Goal: Task Accomplishment & Management: Complete application form

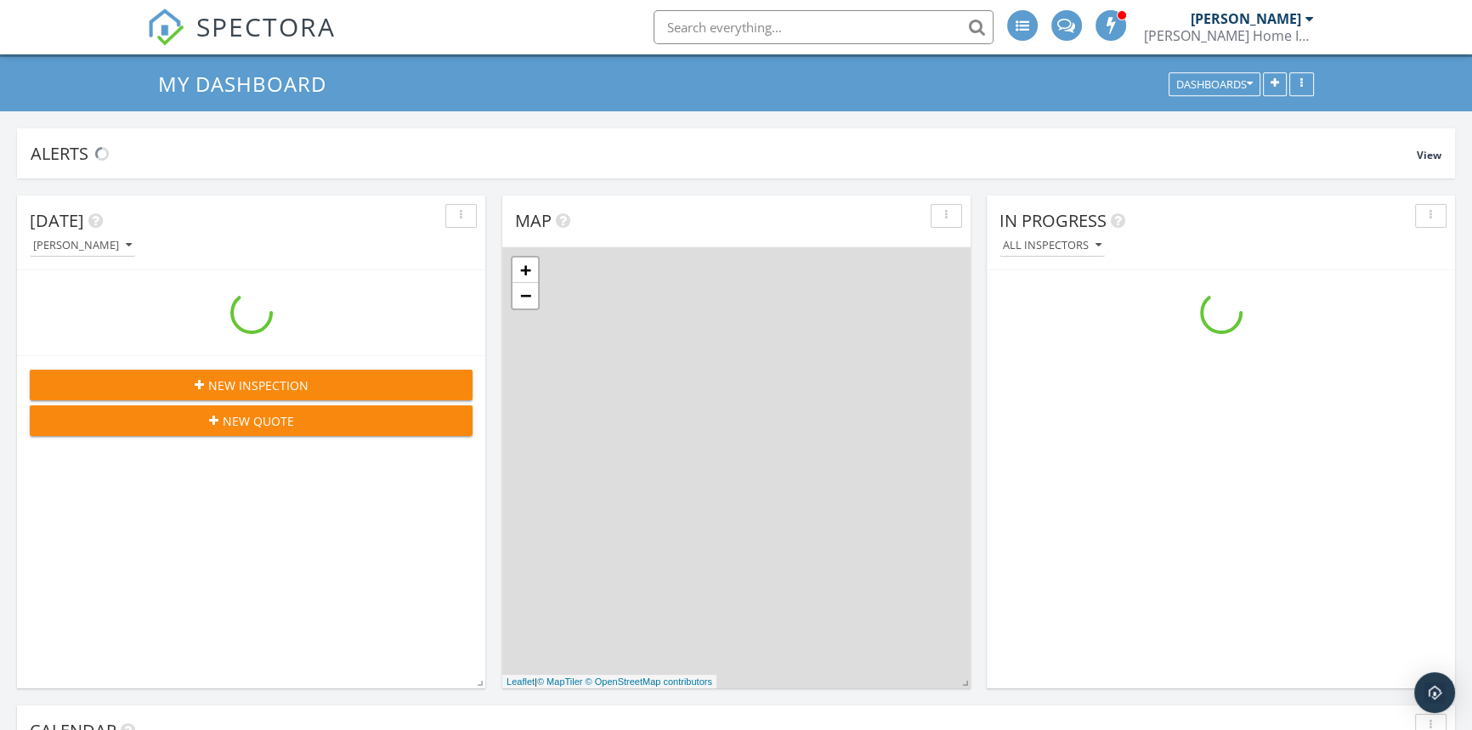
scroll to position [1572, 1496]
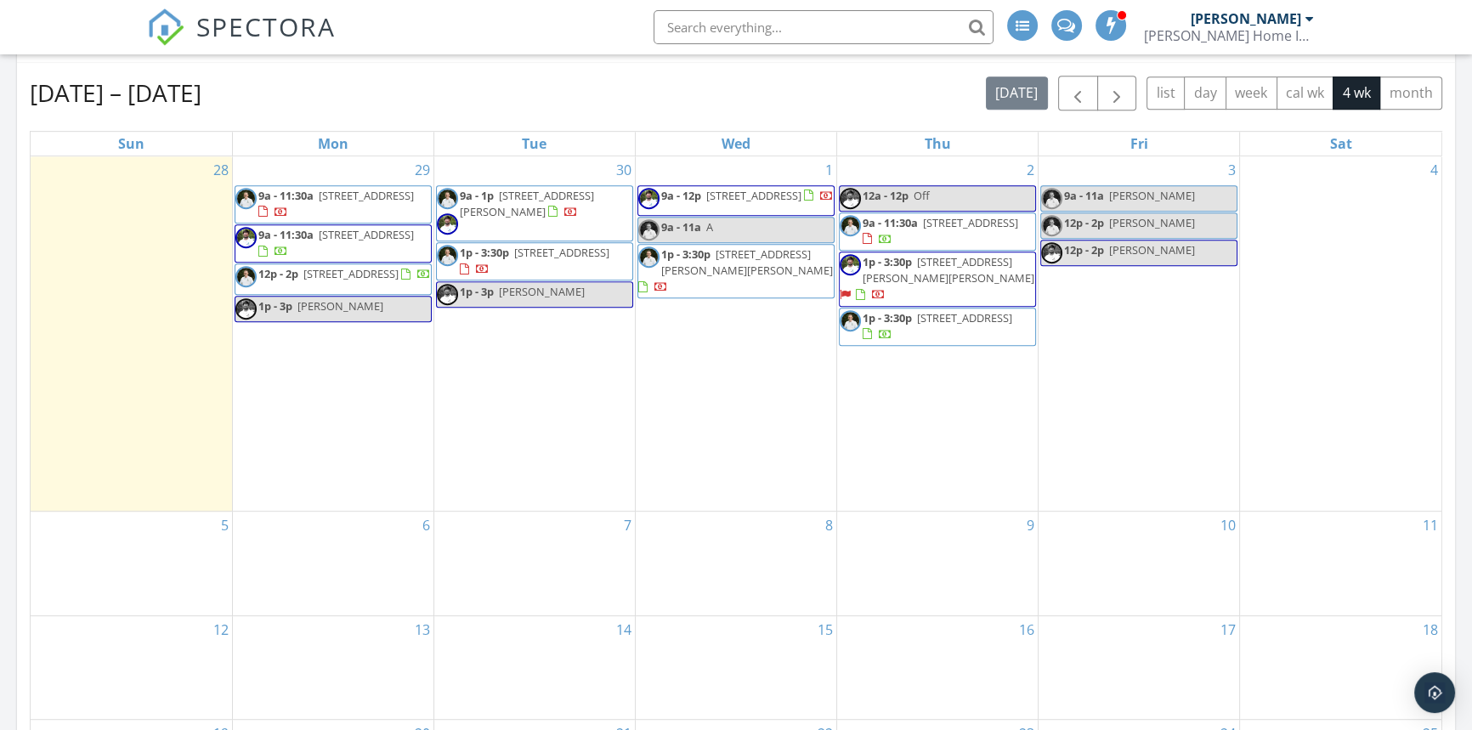
click at [327, 396] on div "29 9a - 11:30a [STREET_ADDRESS] 9a - 11:30a [STREET_ADDRESS] 12p - 2p [STREET_A…" at bounding box center [333, 333] width 201 height 355
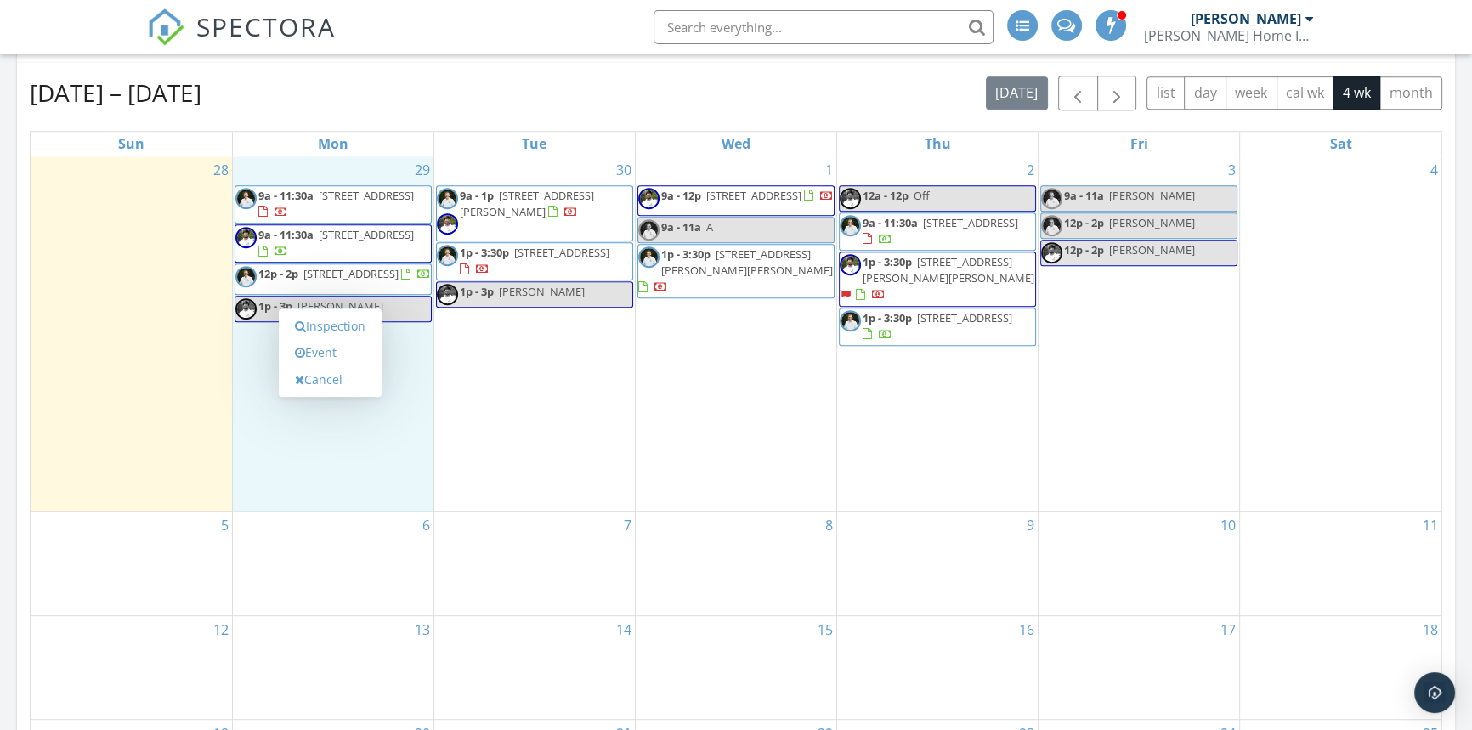
scroll to position [942, 0]
click at [333, 315] on link "Inspection" at bounding box center [330, 319] width 88 height 27
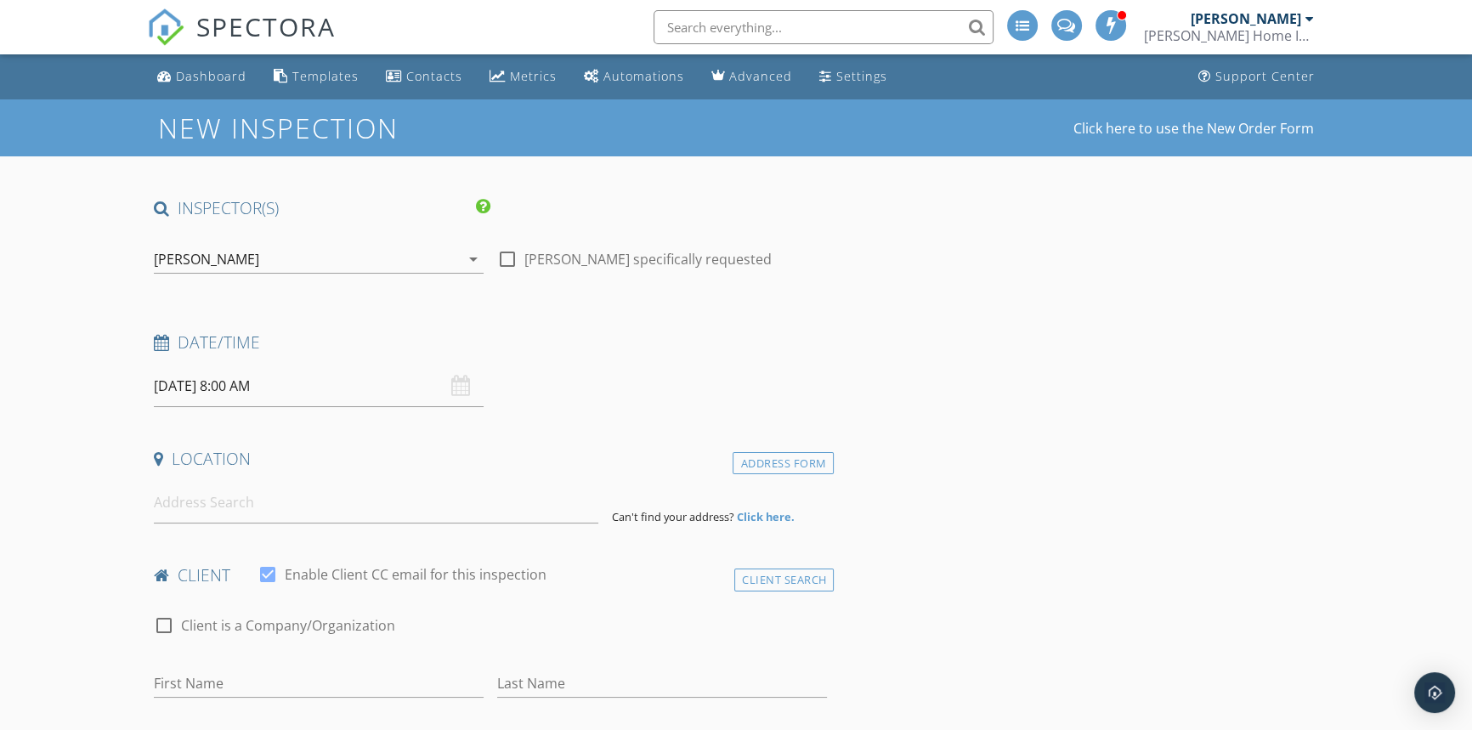
click at [281, 256] on div "[PERSON_NAME]" at bounding box center [307, 259] width 306 height 27
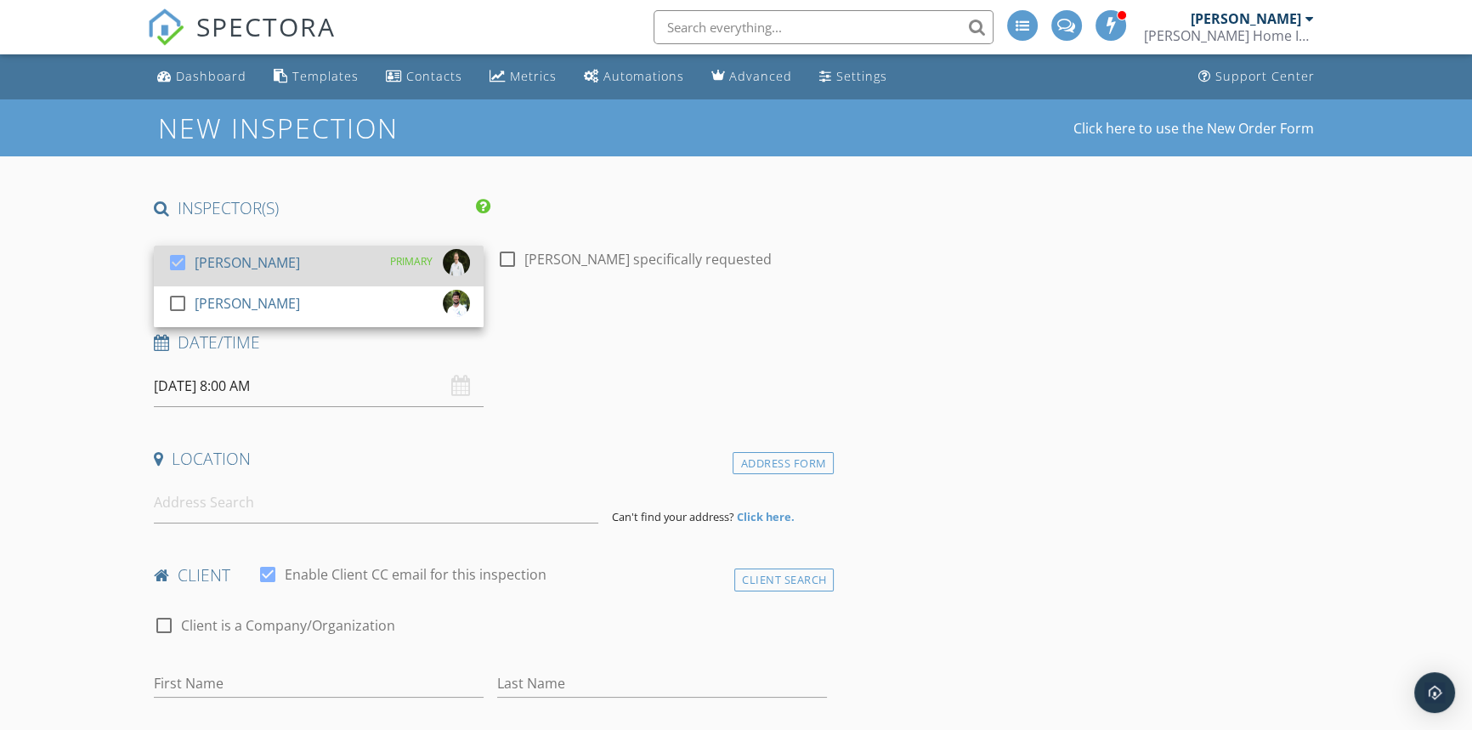
click at [217, 264] on div "[PERSON_NAME]" at bounding box center [247, 262] width 105 height 27
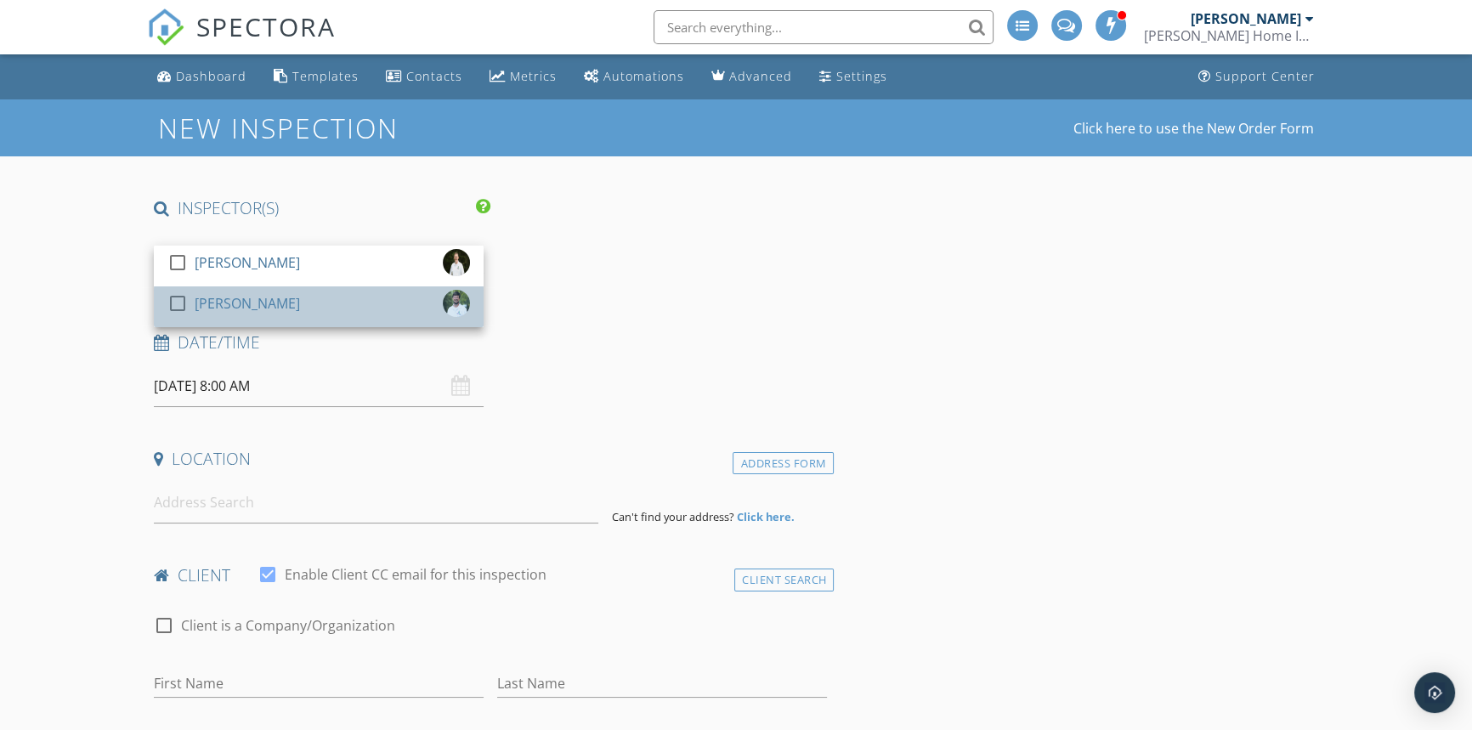
click at [196, 298] on div "[PERSON_NAME]" at bounding box center [247, 303] width 105 height 27
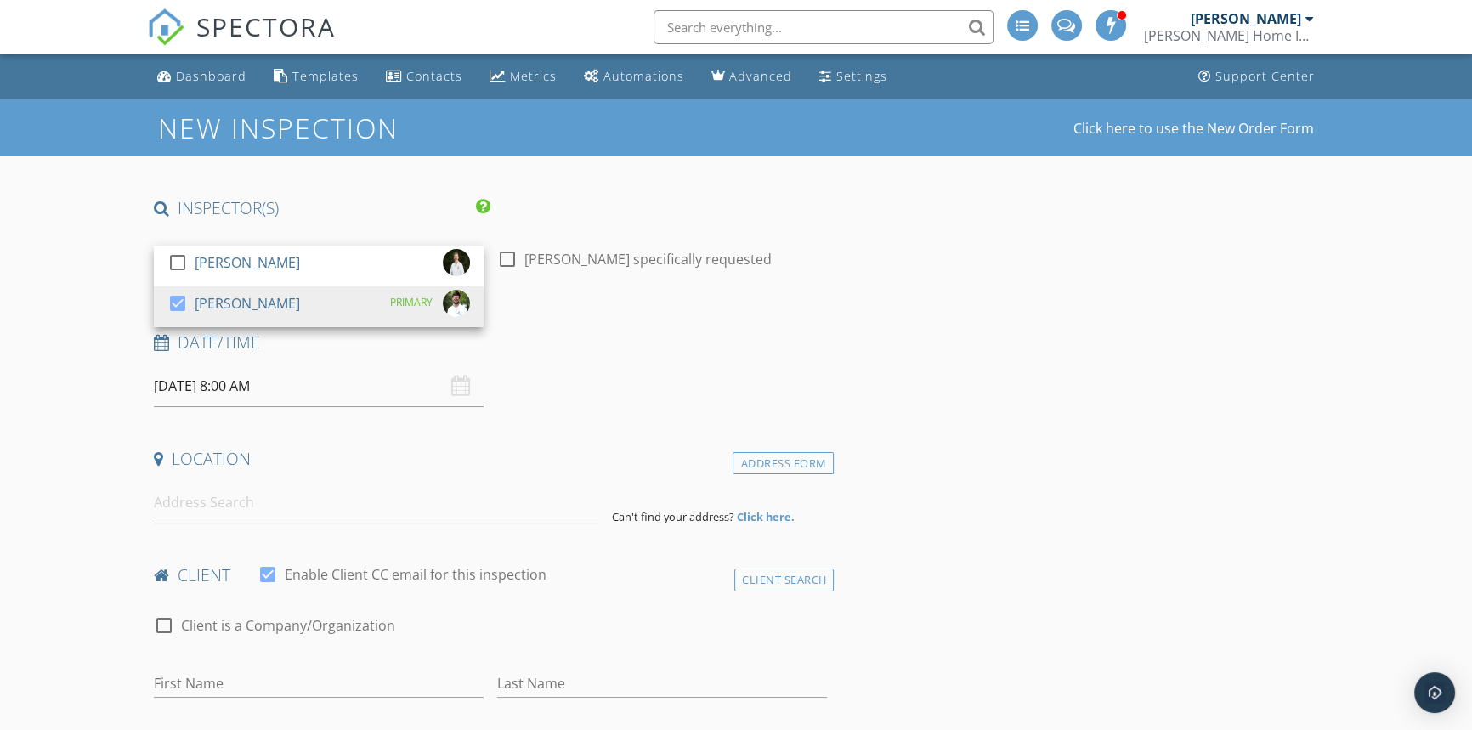
click at [197, 392] on input "09/29/2025 8:00 AM" at bounding box center [319, 387] width 330 height 42
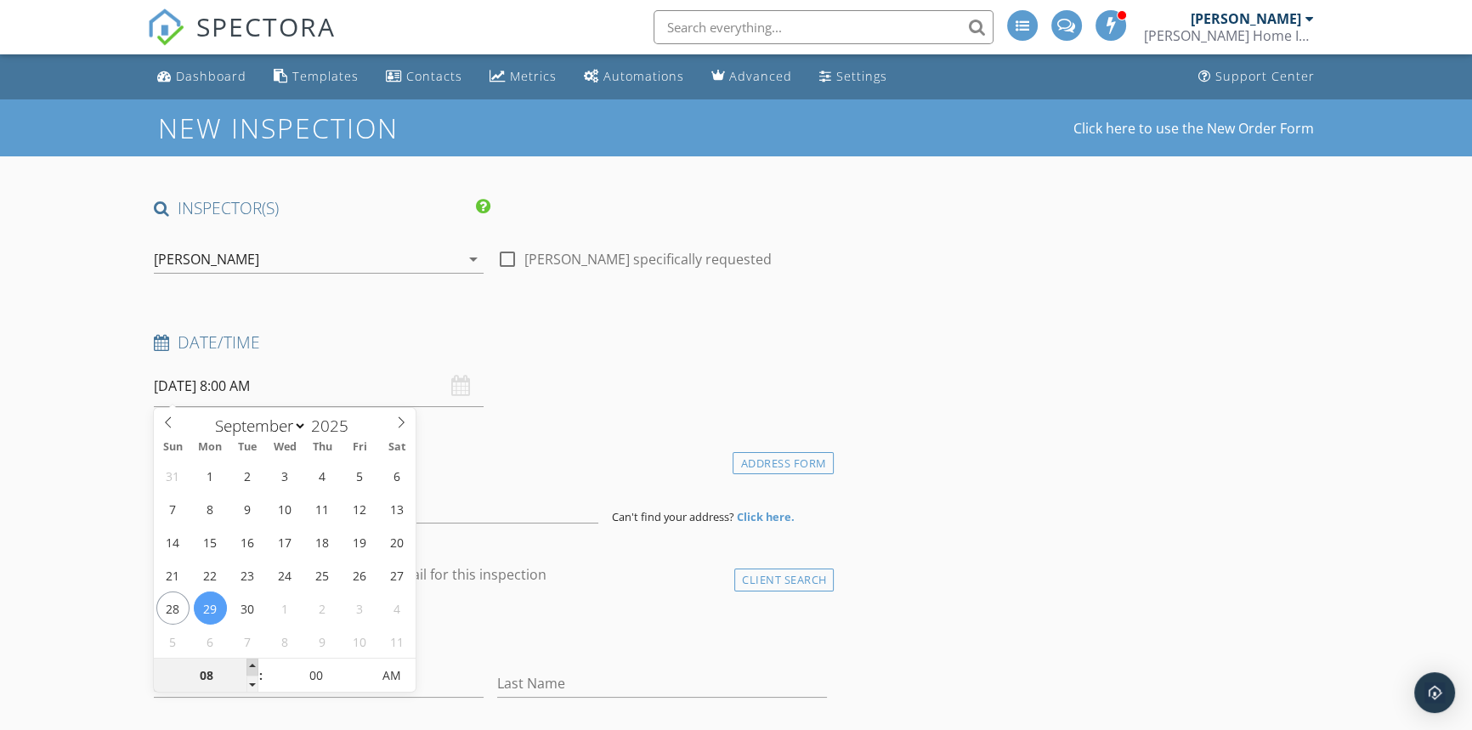
type input "09"
type input "09/29/2025 9:00 AM"
click at [252, 668] on span at bounding box center [253, 667] width 12 height 17
type input "10"
type input "09/29/2025 10:00 AM"
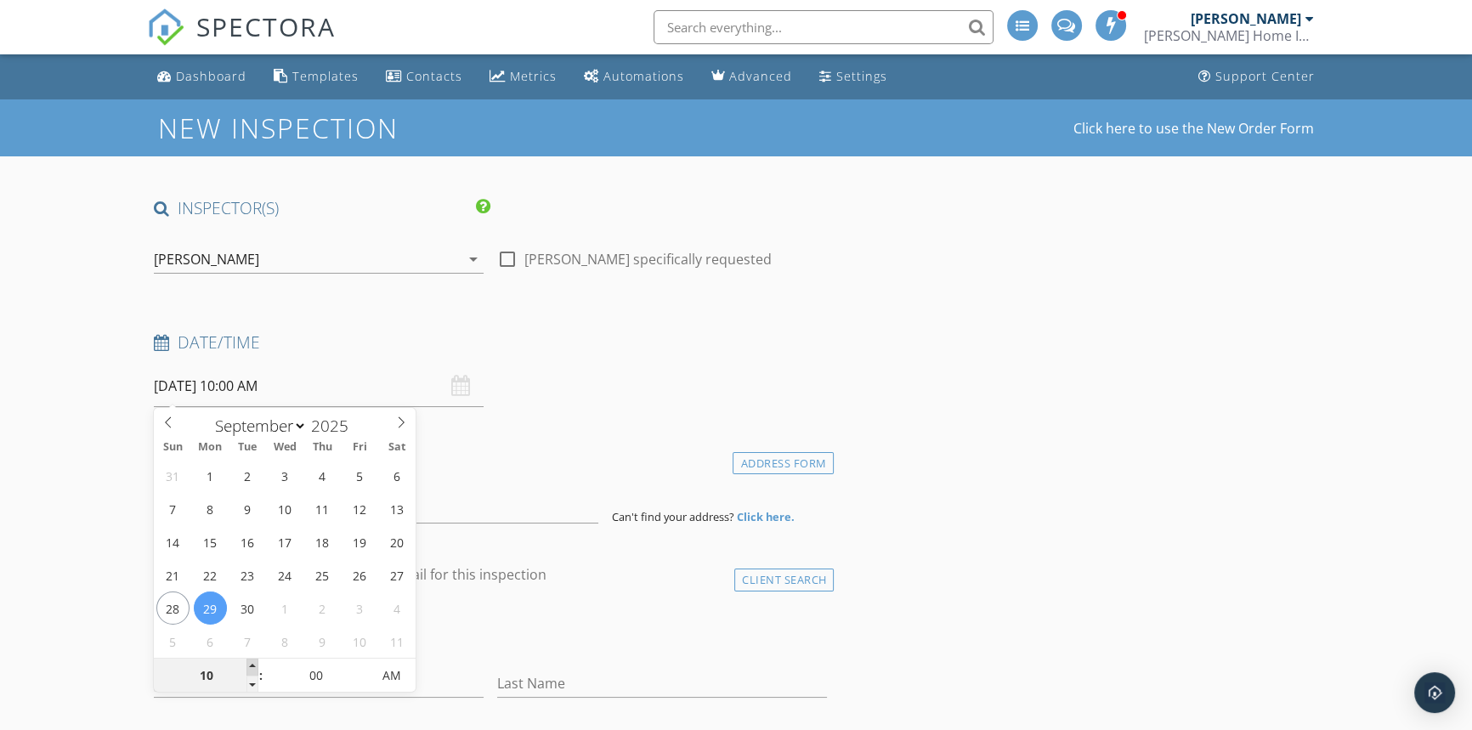
click at [252, 668] on span at bounding box center [253, 667] width 12 height 17
type input "11"
type input "09/29/2025 11:00 AM"
click at [252, 668] on span at bounding box center [253, 667] width 12 height 17
type input "12"
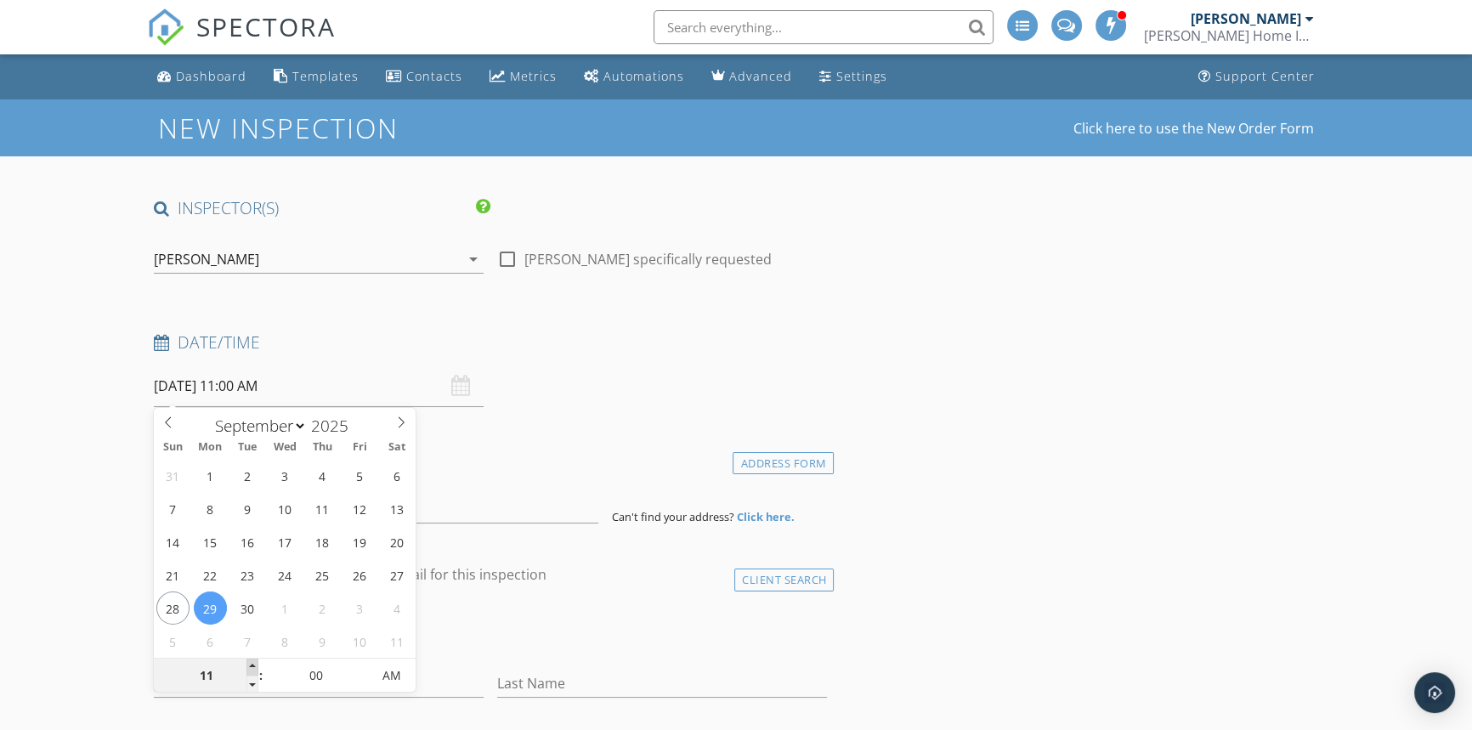
type input "09/29/2025 12:00 PM"
click at [252, 668] on span at bounding box center [253, 667] width 12 height 17
type input "01"
type input "09/29/2025 1:00 PM"
click at [252, 668] on span at bounding box center [253, 667] width 12 height 17
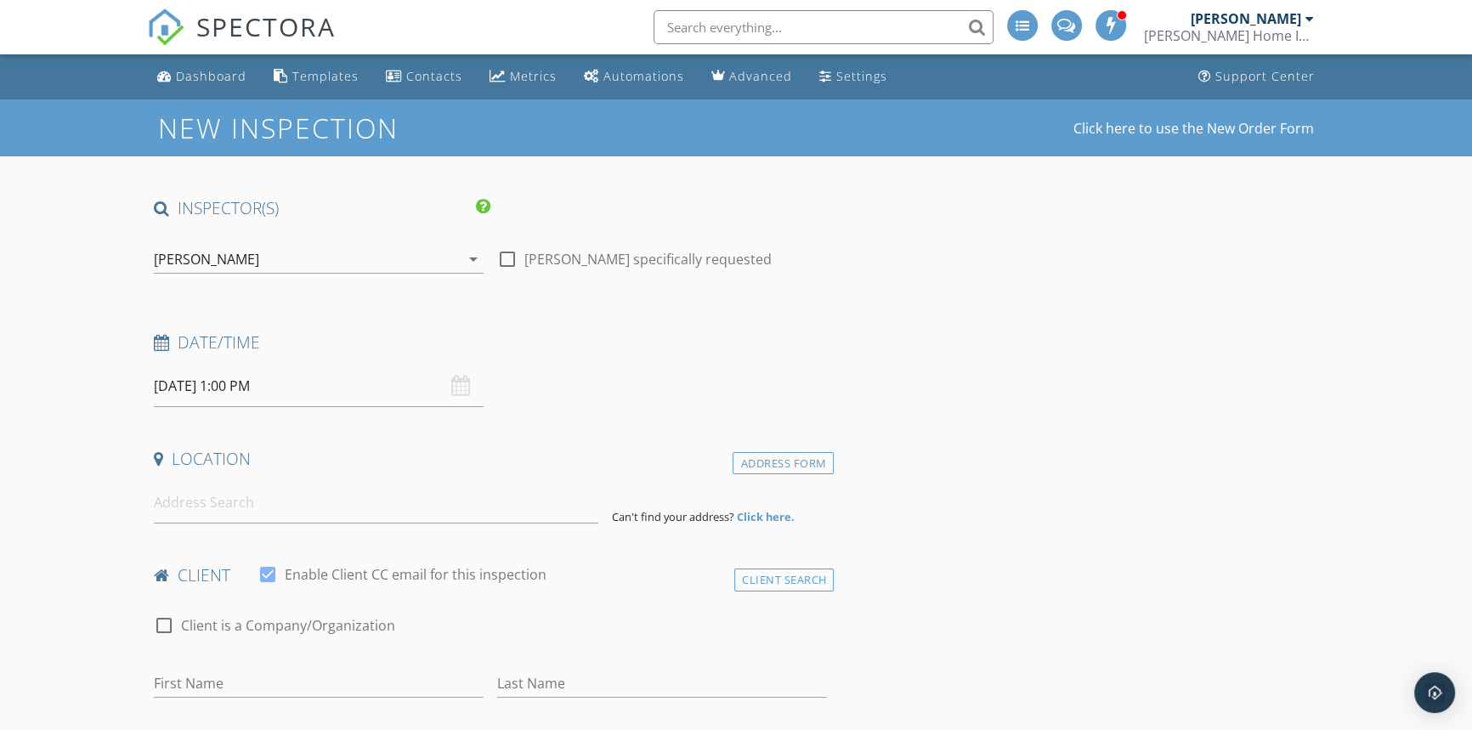
click at [242, 477] on div "Location" at bounding box center [490, 465] width 687 height 34
click at [239, 491] on input at bounding box center [376, 503] width 445 height 42
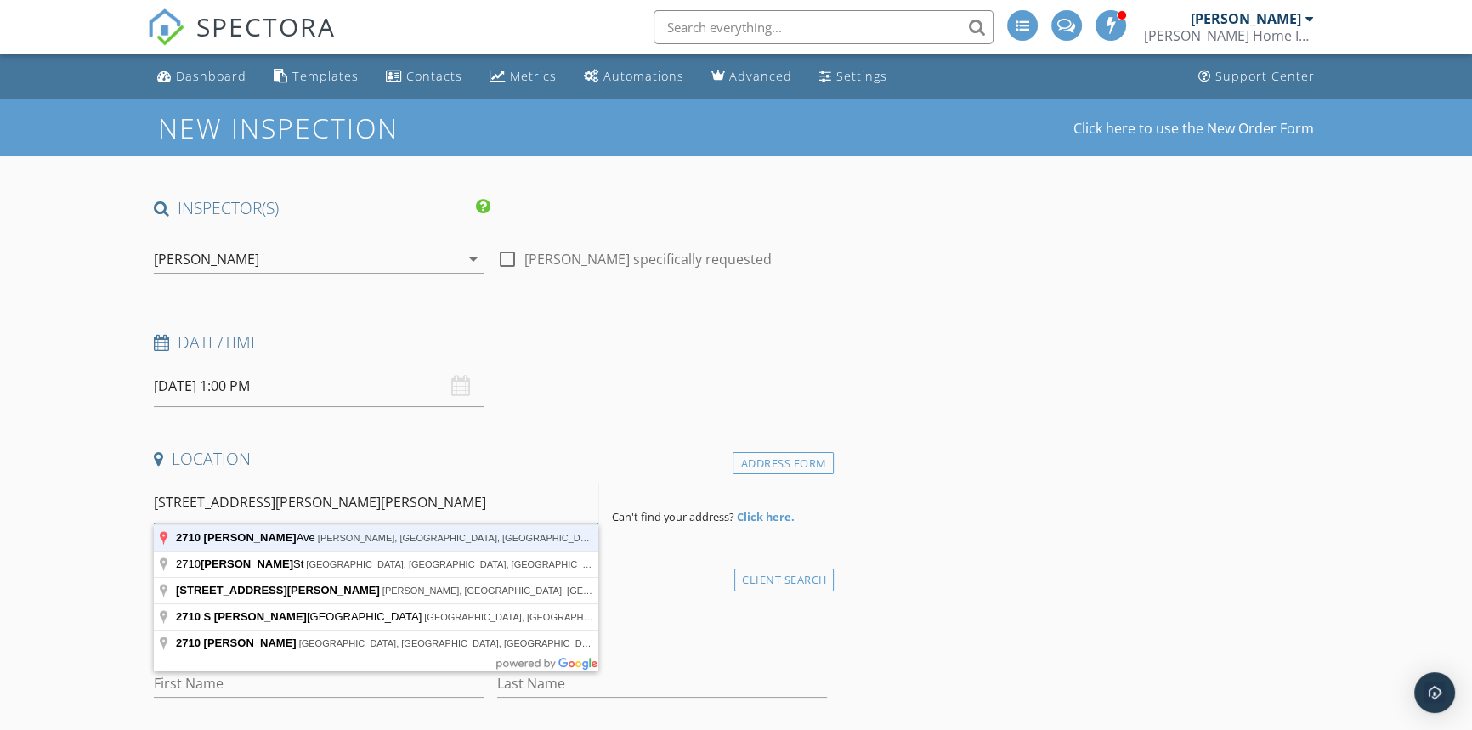
type input "2710 S Roth Ave, Gonzales, LA, USA"
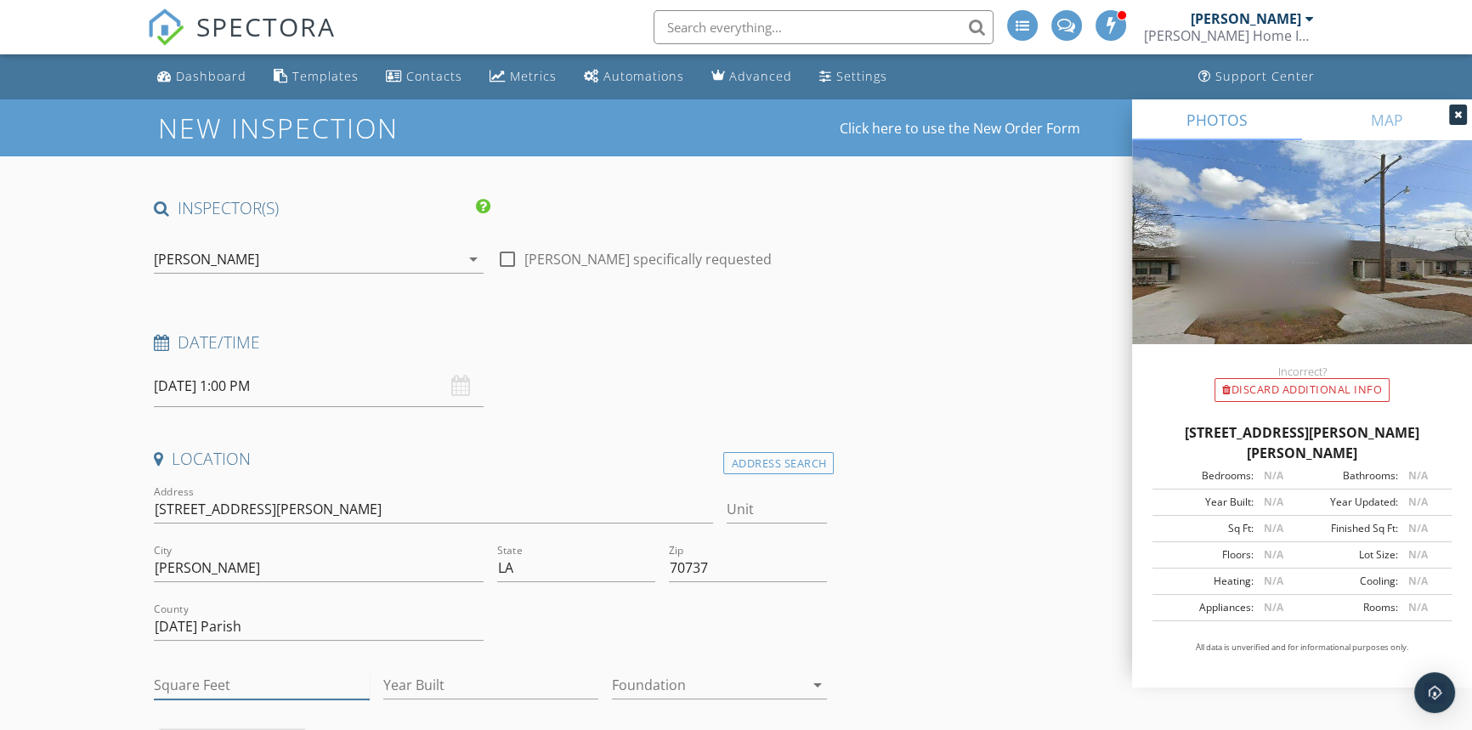
click at [186, 681] on input "Square Feet" at bounding box center [261, 686] width 215 height 28
type input "1596"
click at [409, 697] on input "Year Built" at bounding box center [490, 686] width 215 height 28
type input "2019"
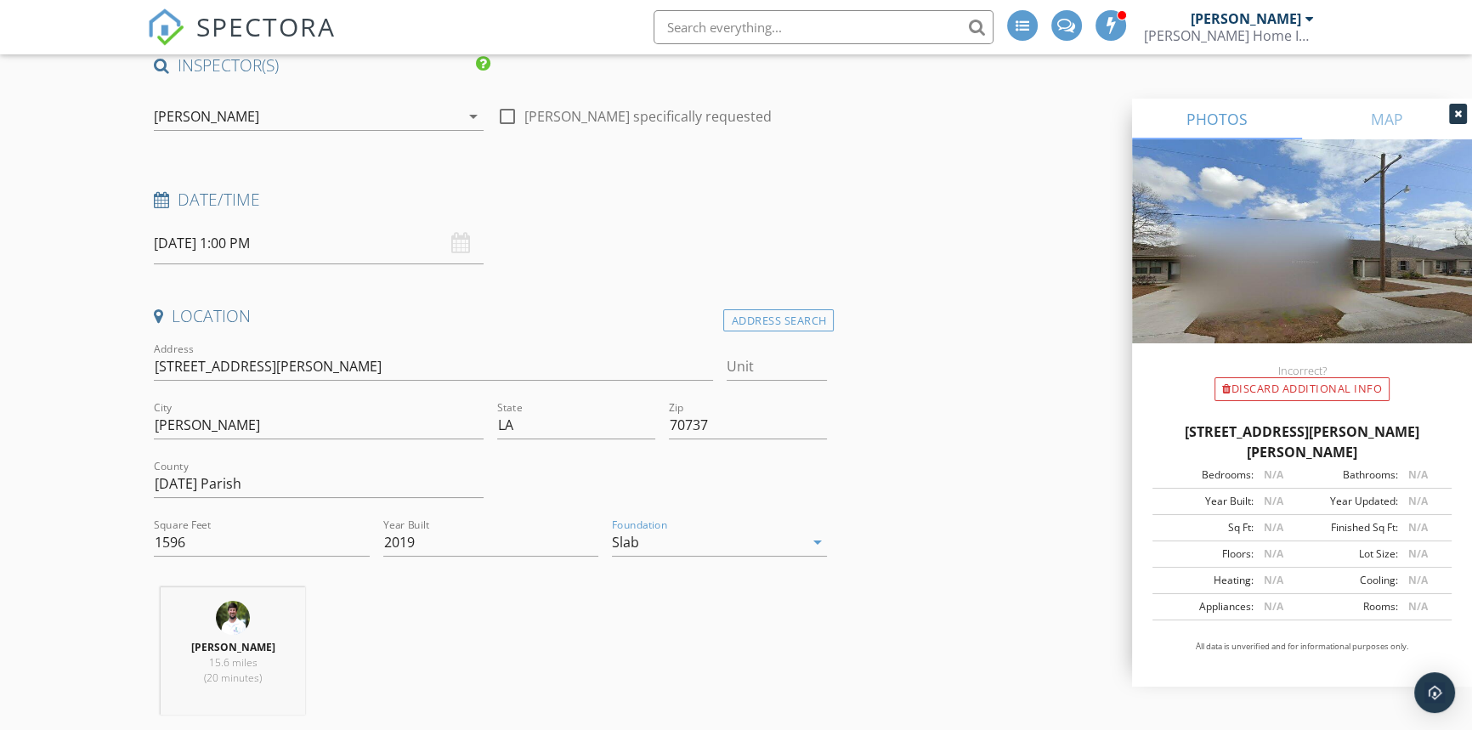
scroll to position [386, 0]
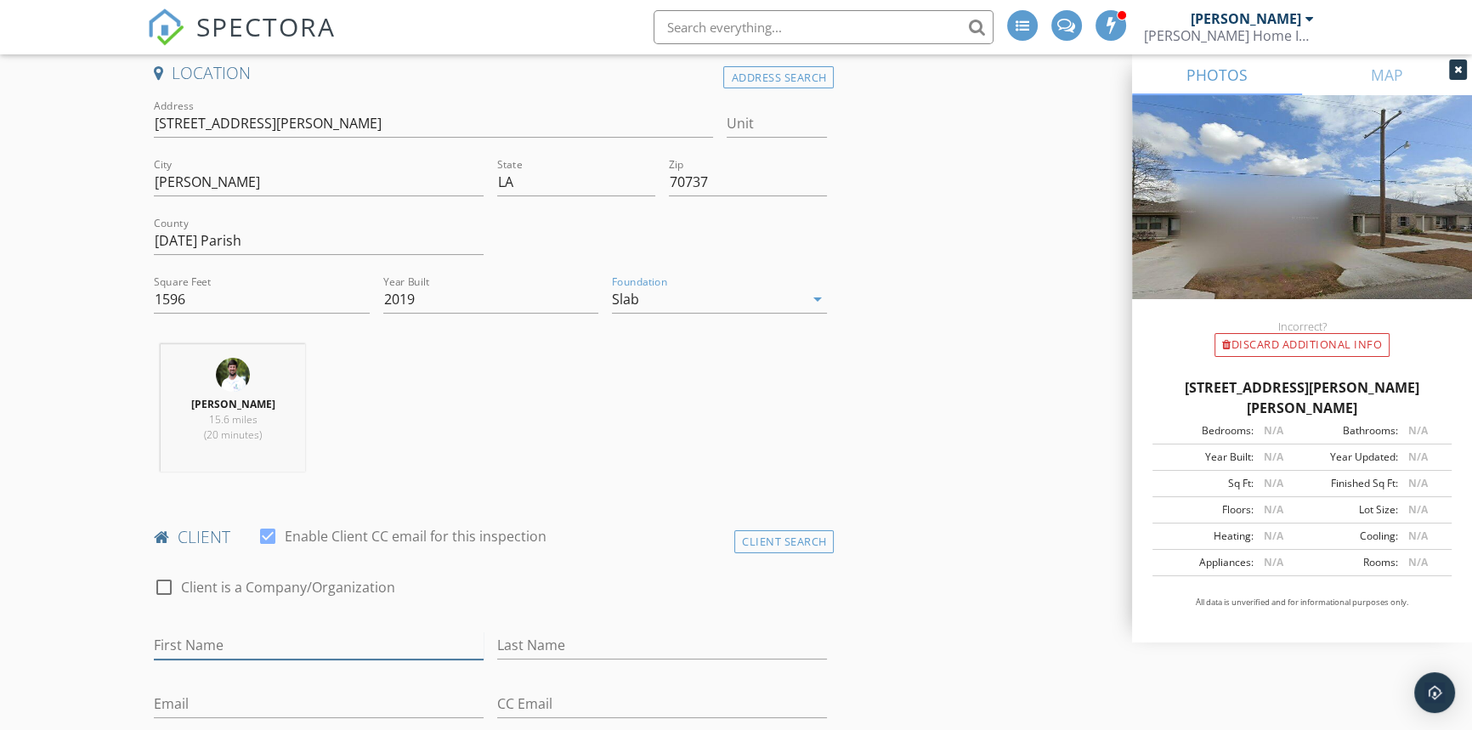
click at [299, 654] on input "First Name" at bounding box center [319, 646] width 330 height 28
type input "Scottye"
type input "Roberts"
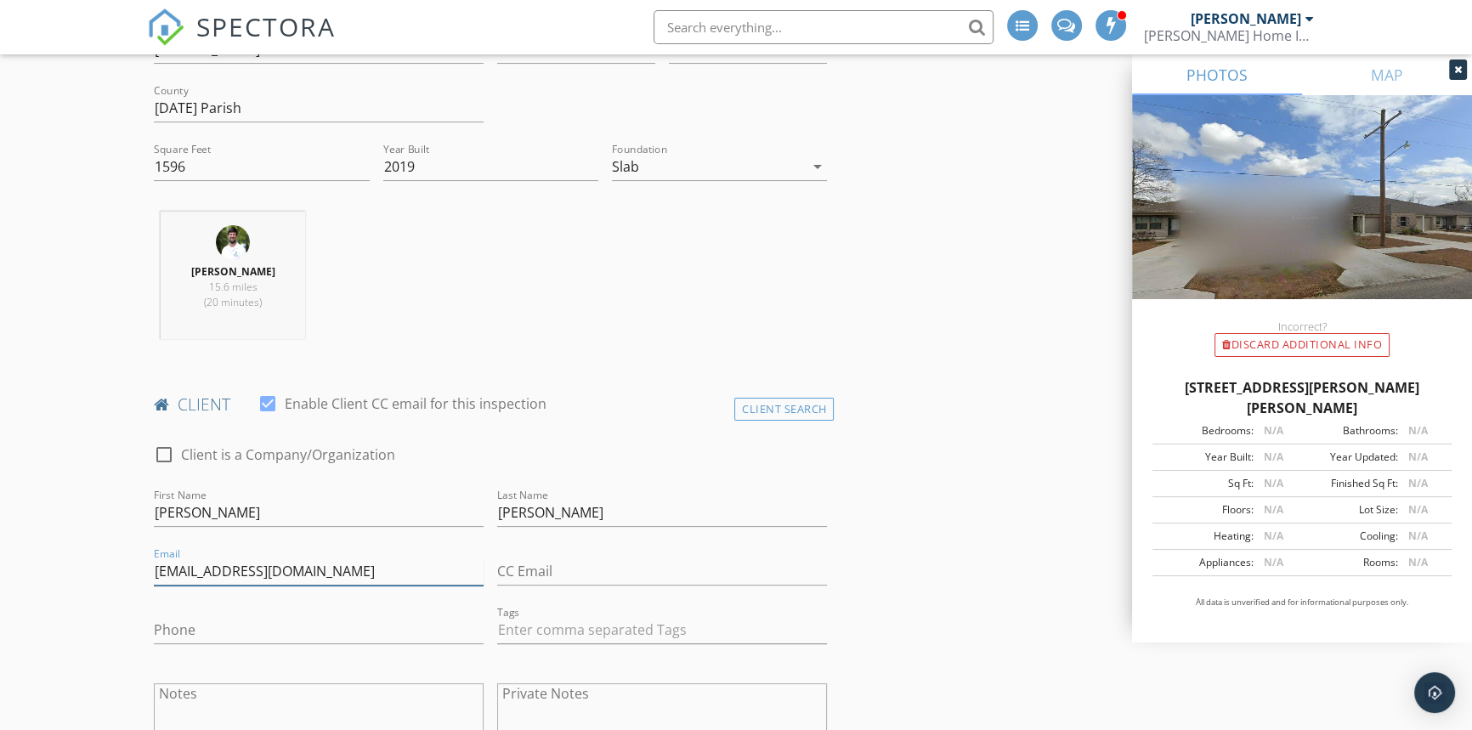
scroll to position [773, 0]
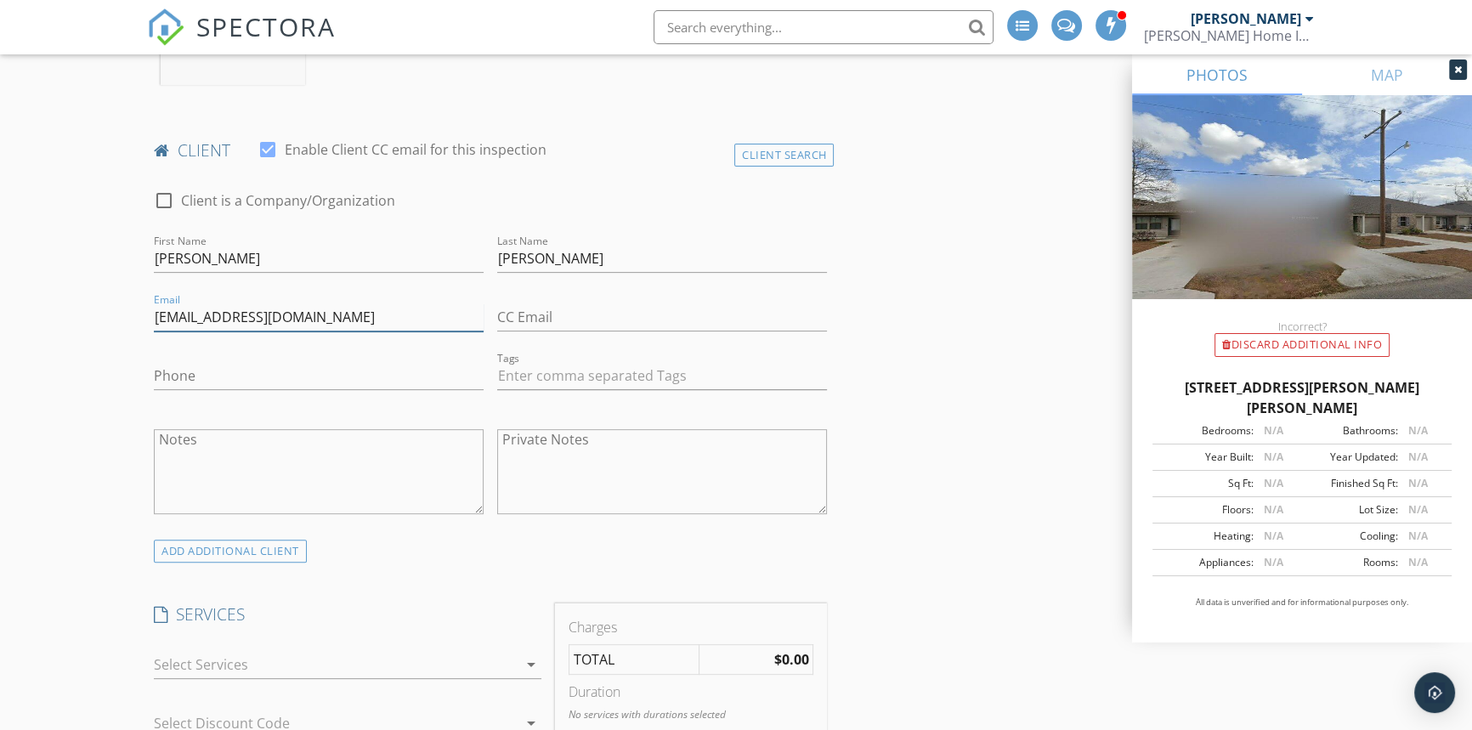
type input "scottyelcassard@gmail.com"
click at [272, 660] on div at bounding box center [335, 664] width 363 height 27
click at [272, 661] on div "Residential Inspection" at bounding box center [274, 671] width 141 height 20
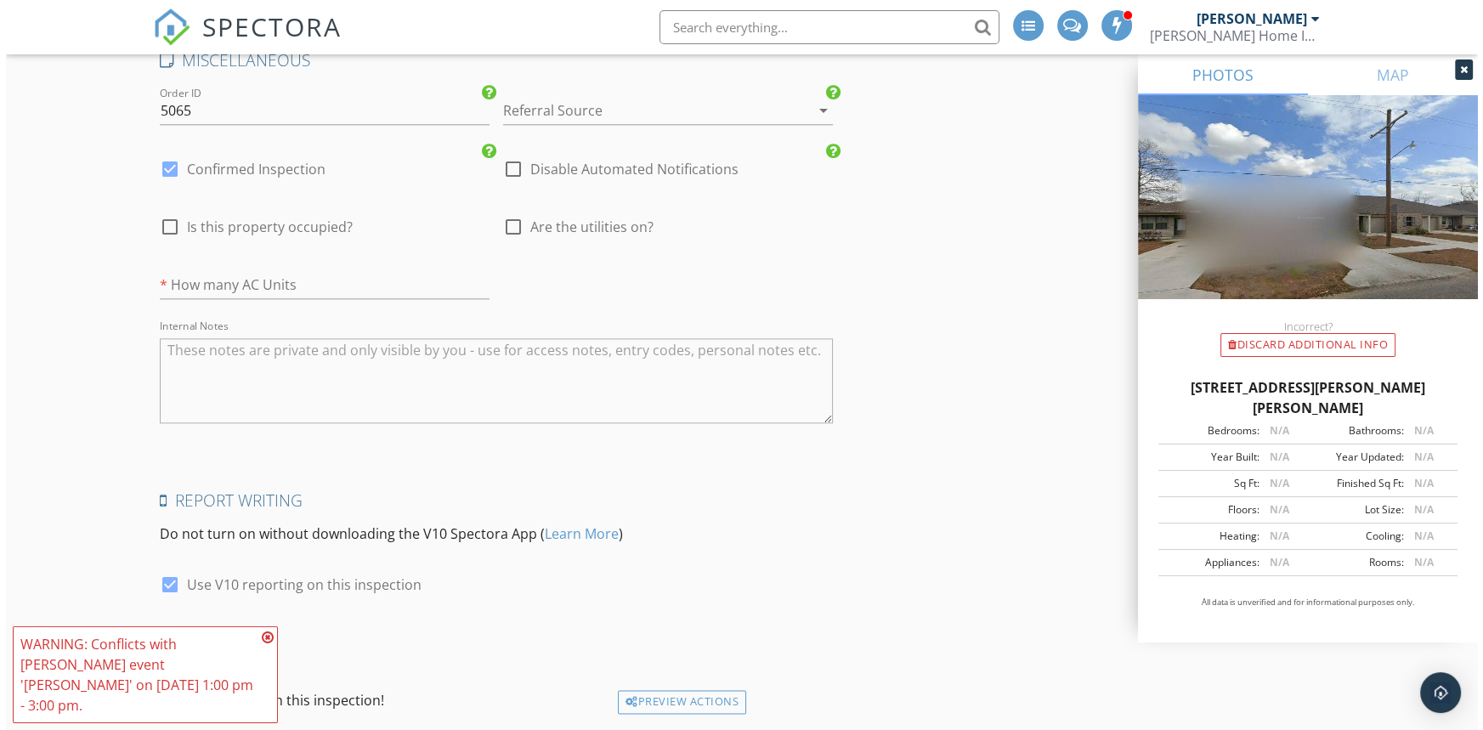
scroll to position [2621, 0]
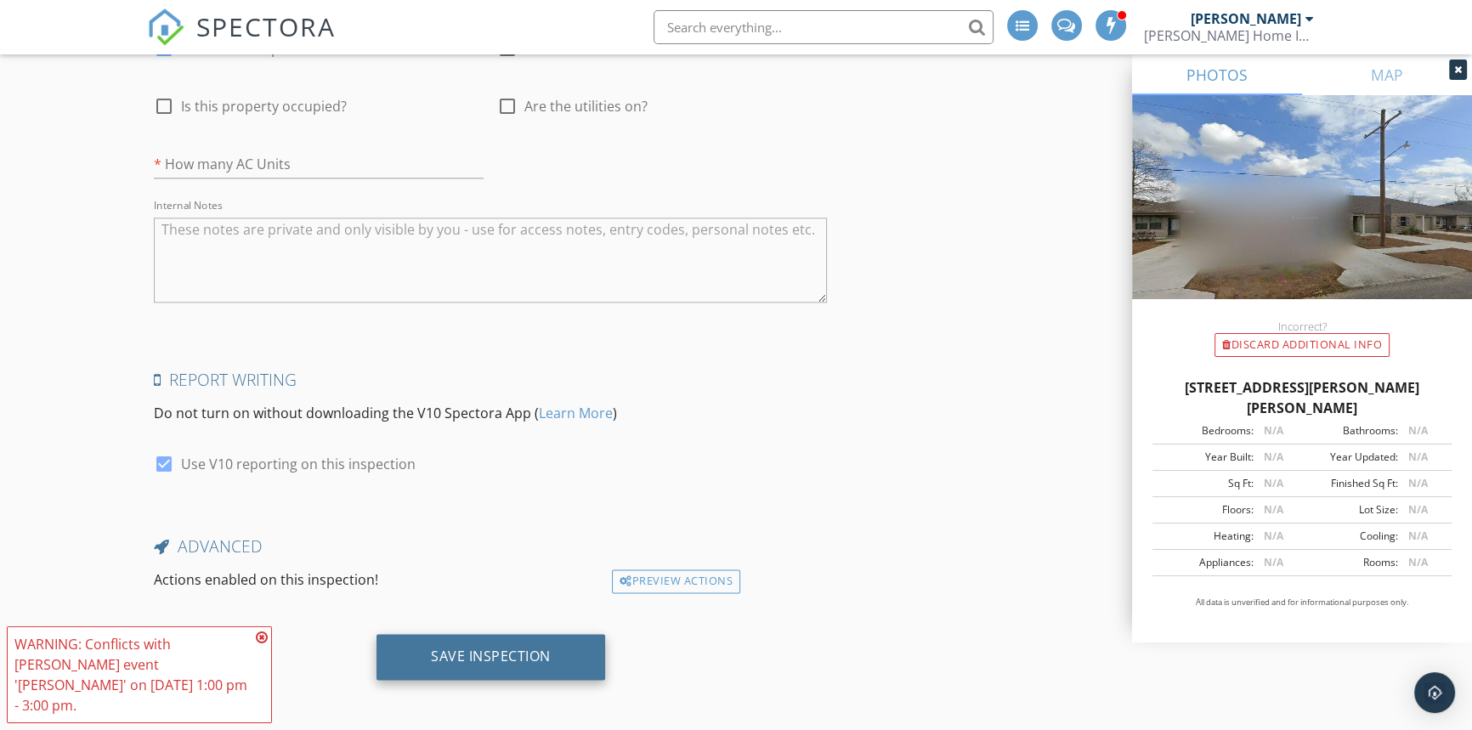
click at [462, 649] on div "Save Inspection" at bounding box center [491, 656] width 120 height 17
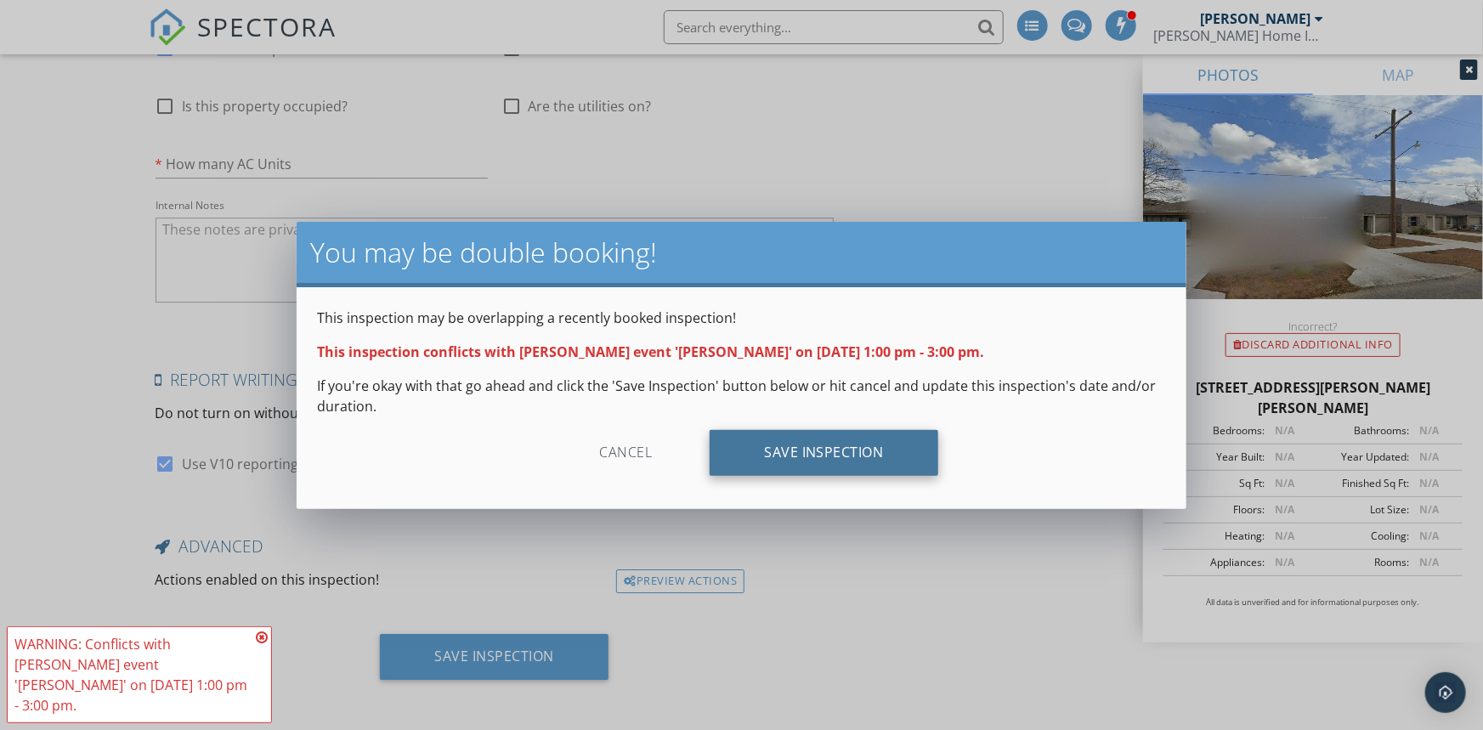
click at [778, 459] on div "Save Inspection" at bounding box center [824, 453] width 229 height 46
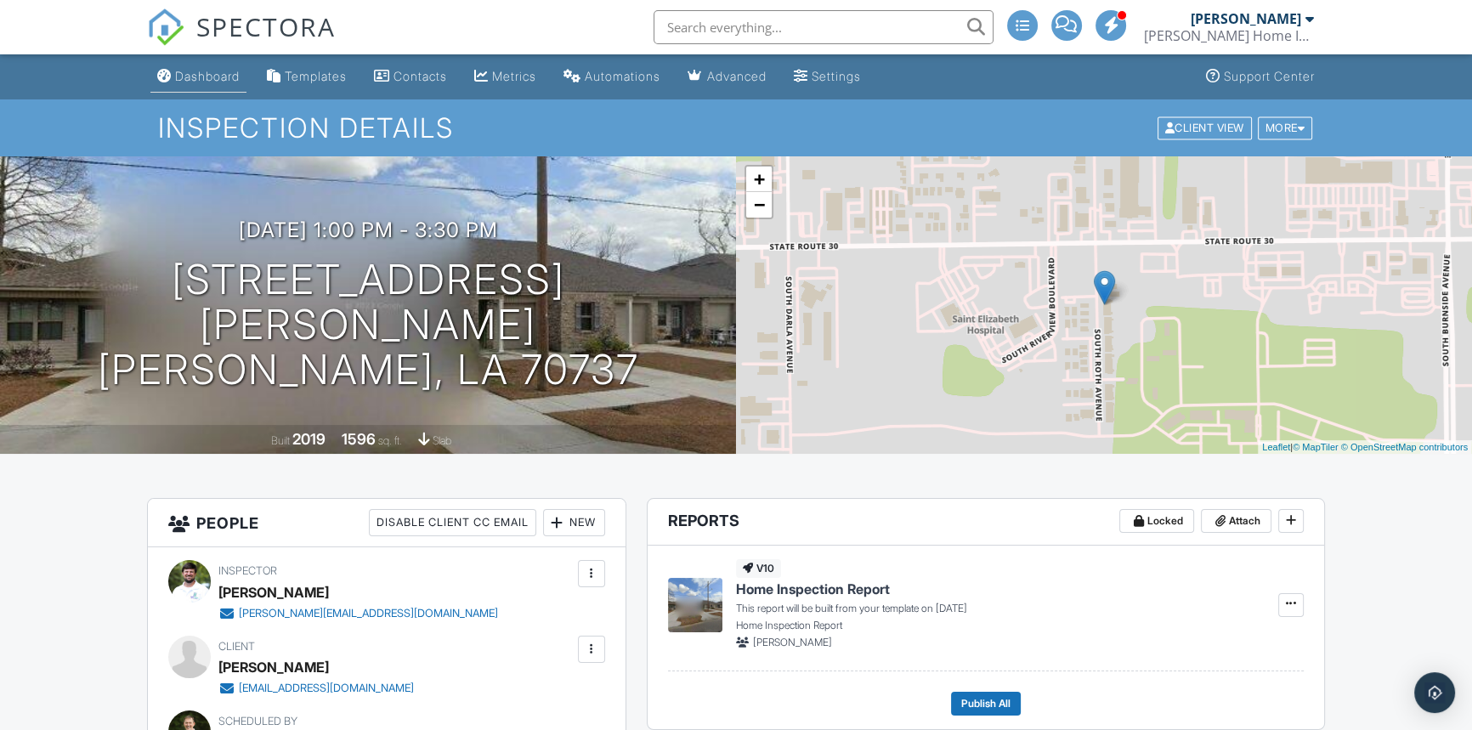
click at [179, 77] on div "Dashboard" at bounding box center [207, 76] width 65 height 14
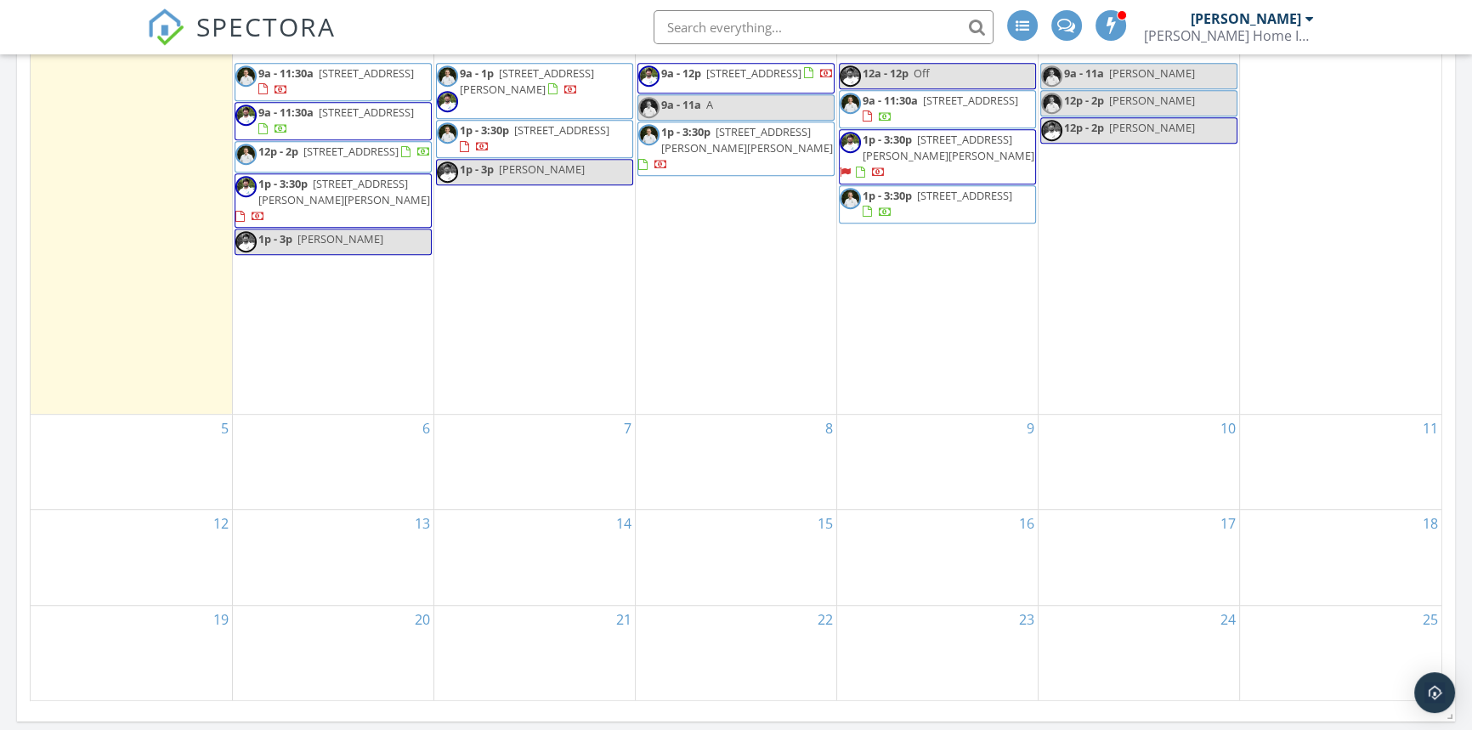
scroll to position [850, 0]
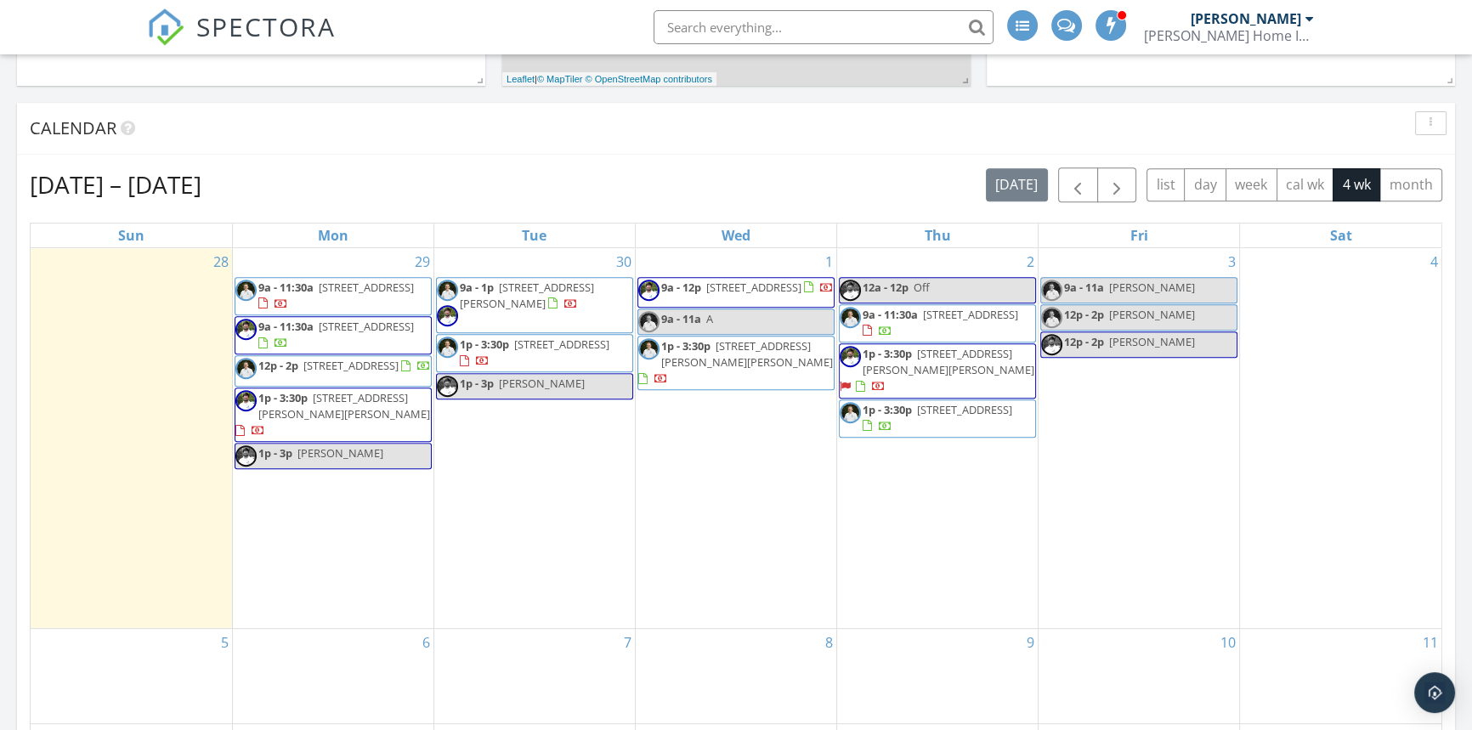
click at [881, 366] on span "[STREET_ADDRESS][PERSON_NAME][PERSON_NAME]" at bounding box center [949, 361] width 172 height 31
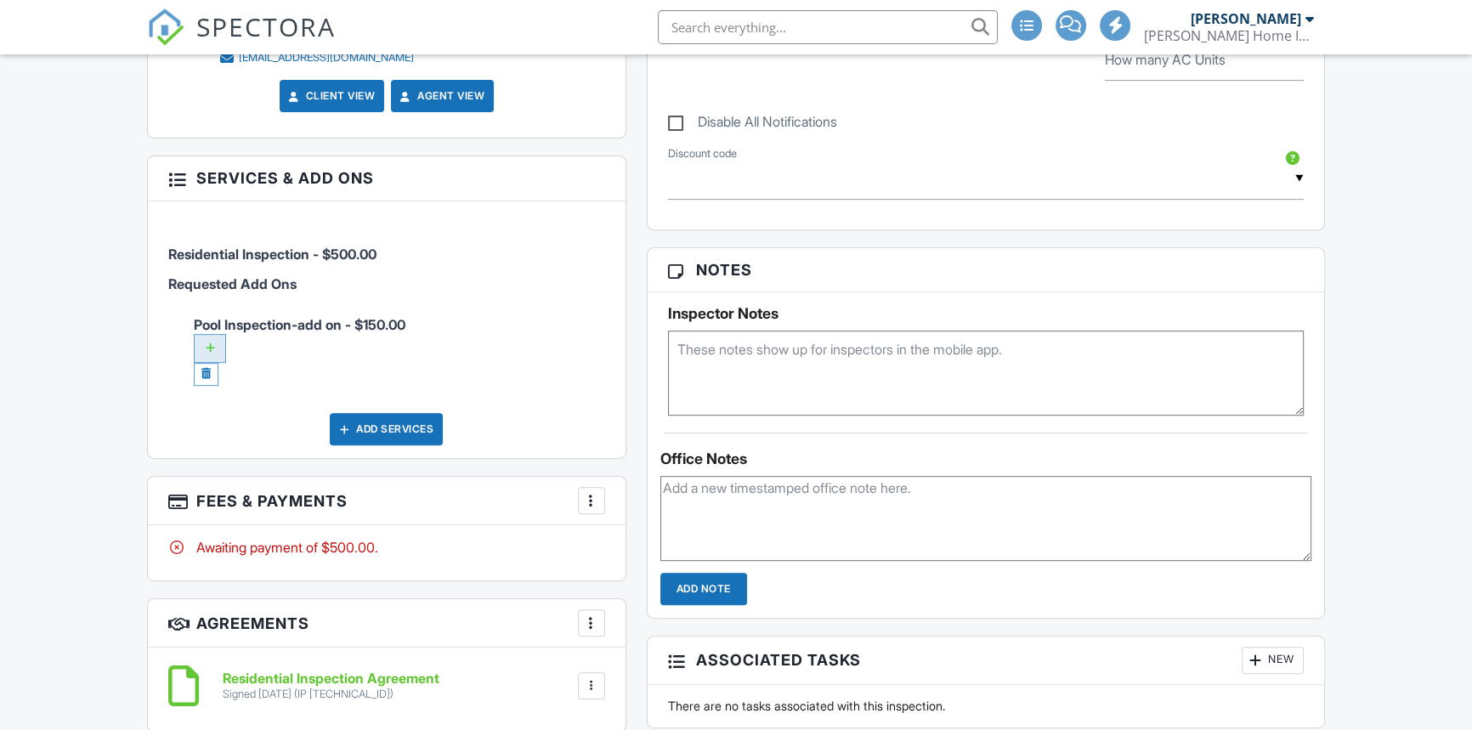
click at [211, 343] on div at bounding box center [210, 348] width 32 height 29
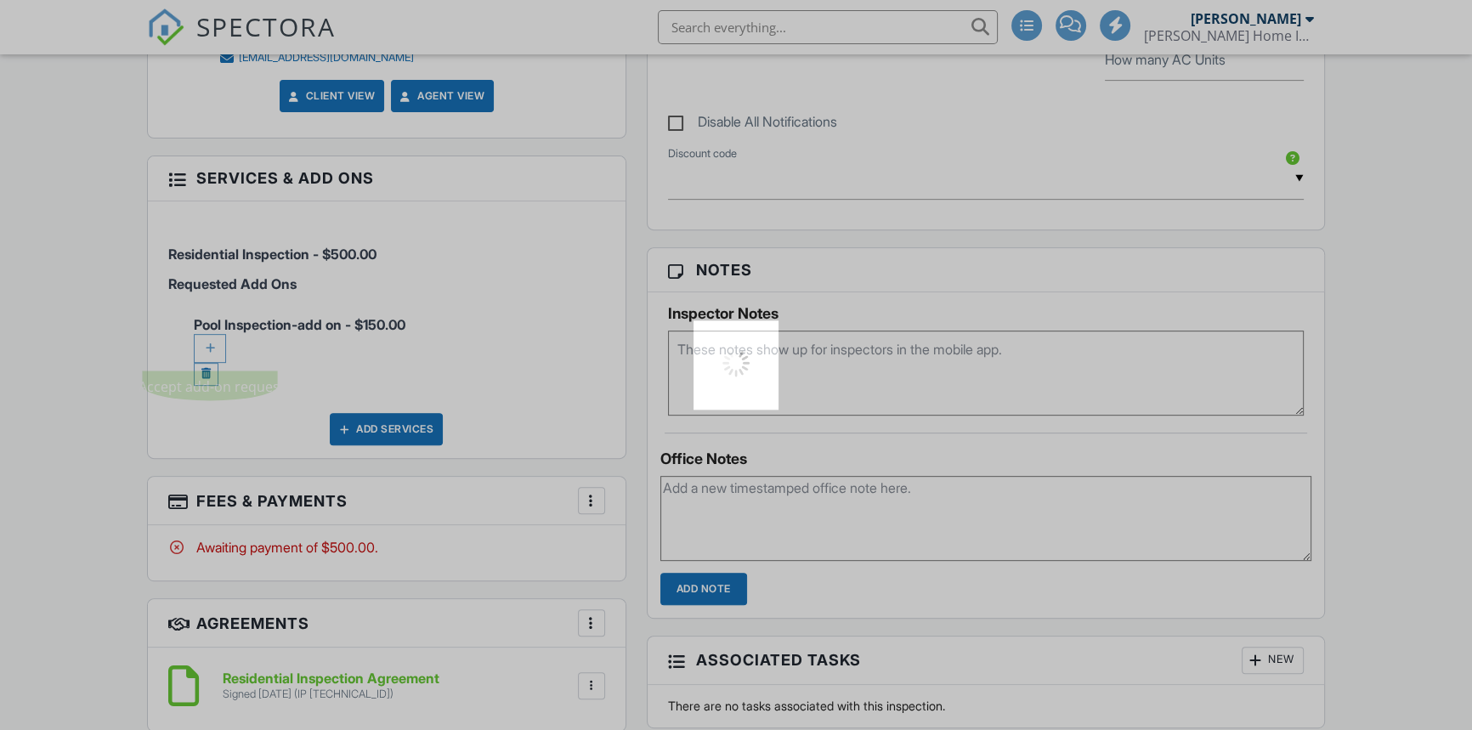
scroll to position [985, 0]
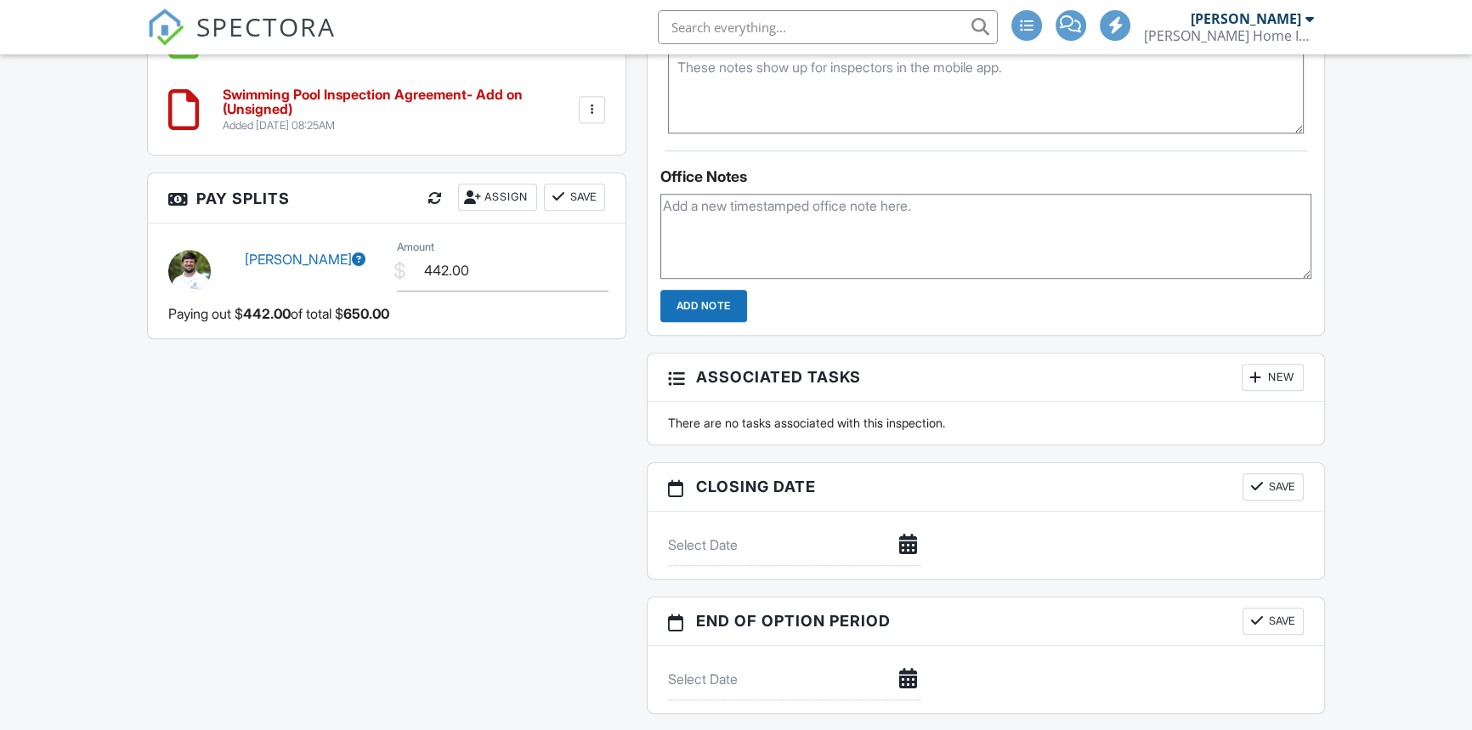
scroll to position [1217, 0]
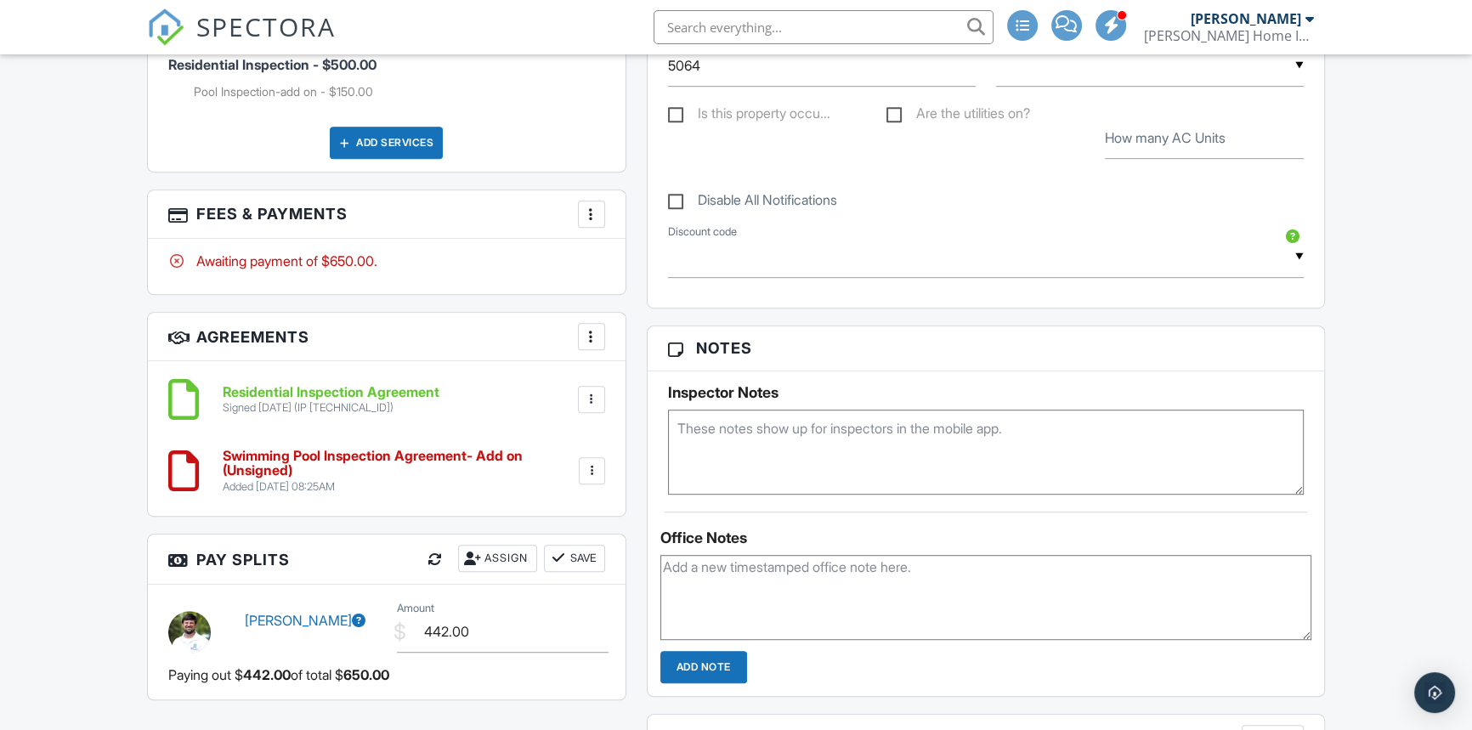
click at [600, 465] on div at bounding box center [591, 470] width 17 height 17
click at [536, 518] on li "Edit" at bounding box center [546, 517] width 97 height 43
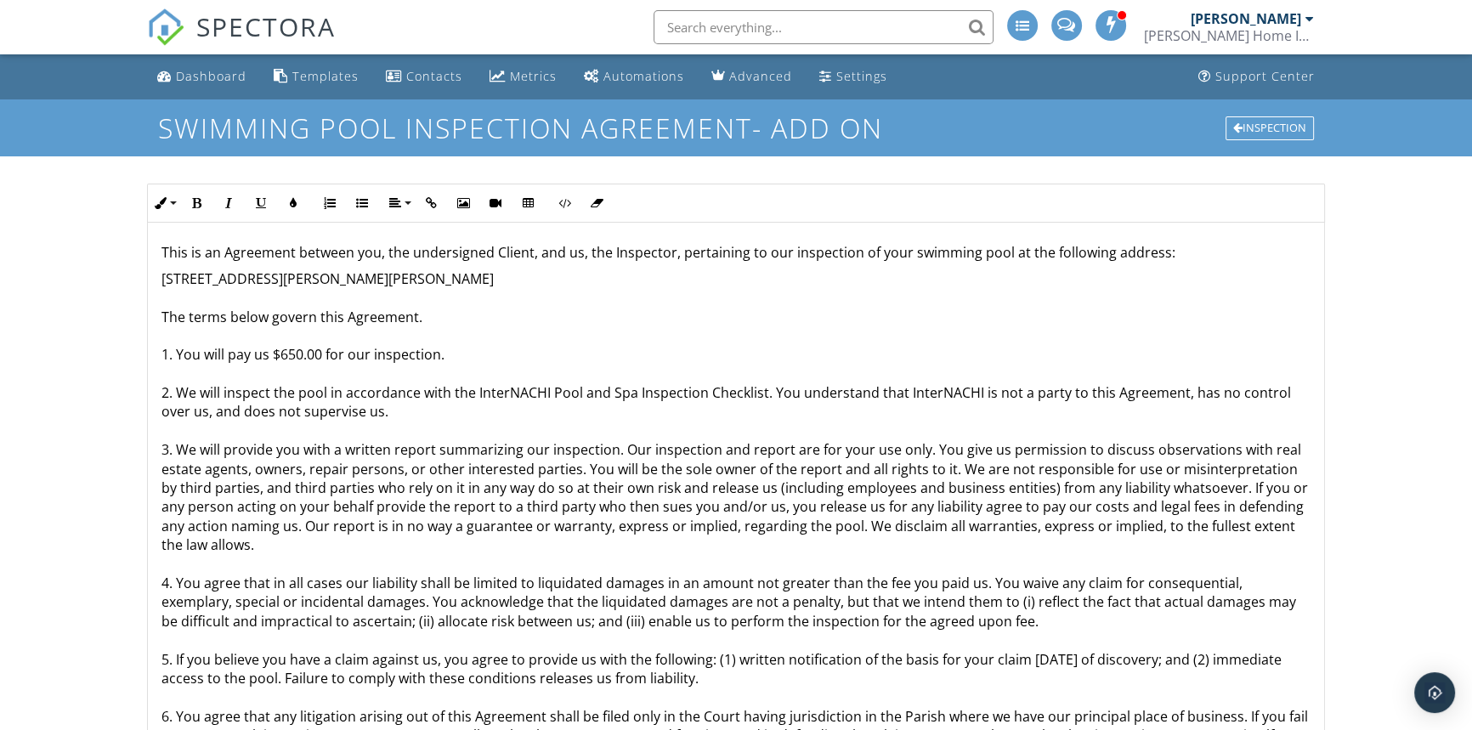
click at [291, 351] on p "[STREET_ADDRESS][PERSON_NAME][PERSON_NAME] The terms below govern this Agreemen…" at bounding box center [736, 678] width 1149 height 819
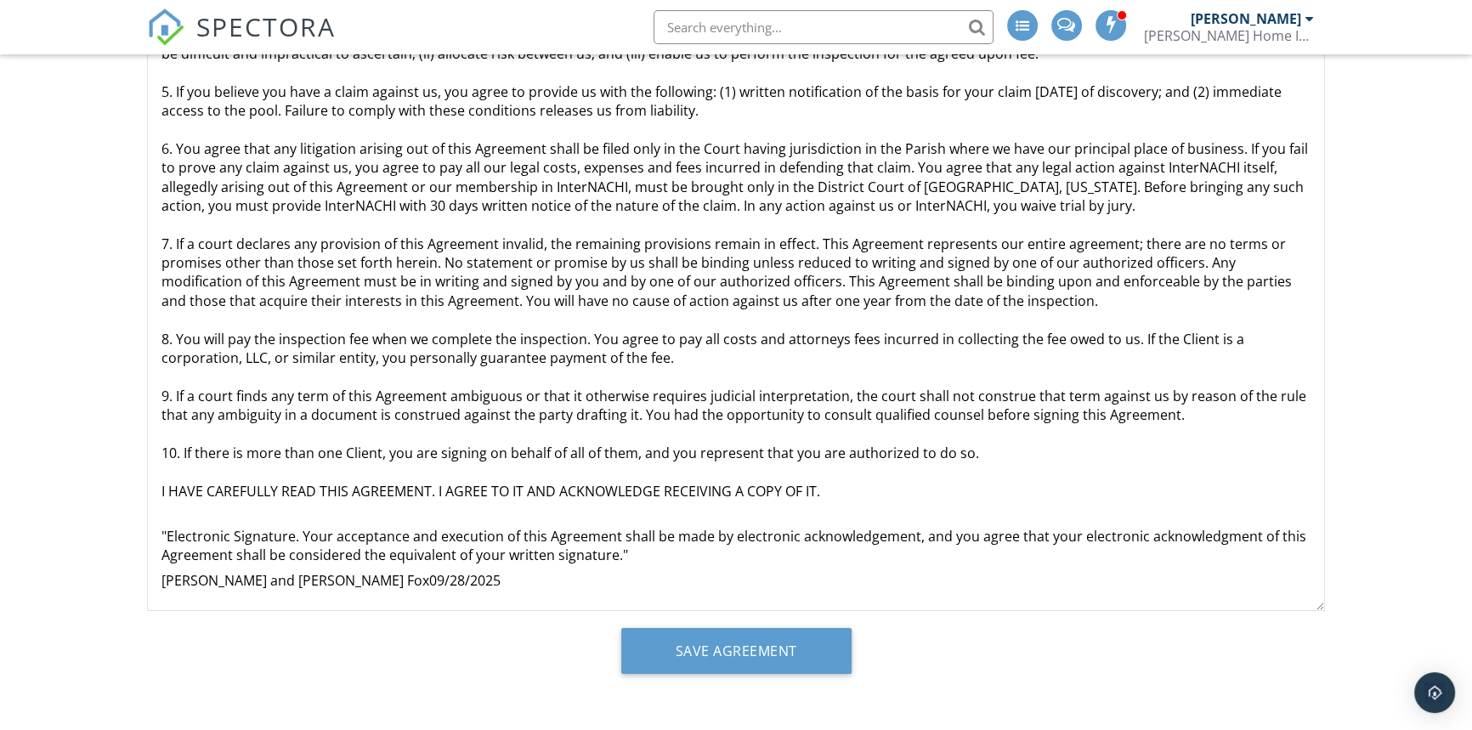
scroll to position [292, 0]
click at [796, 643] on input "Save Agreement" at bounding box center [736, 650] width 230 height 46
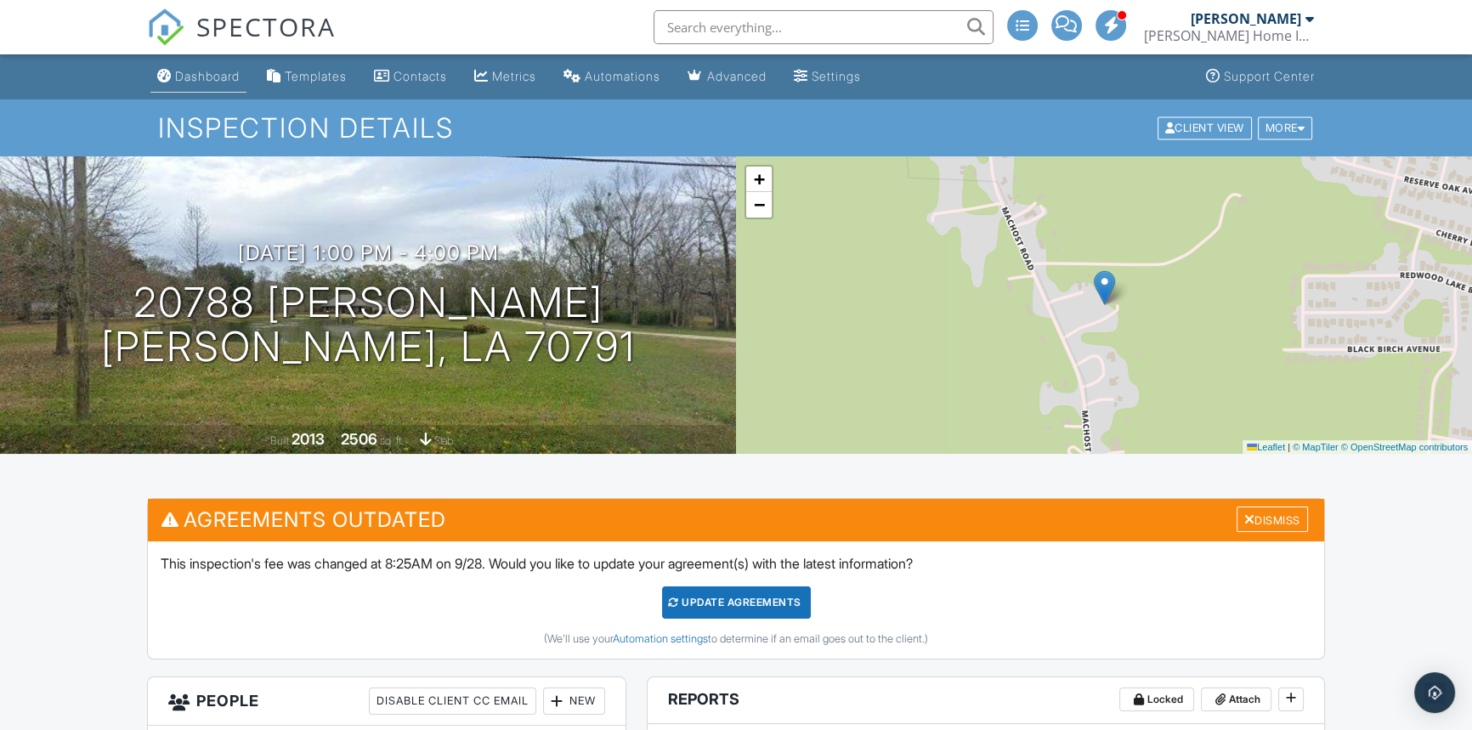
click at [205, 75] on div "Dashboard" at bounding box center [207, 76] width 65 height 14
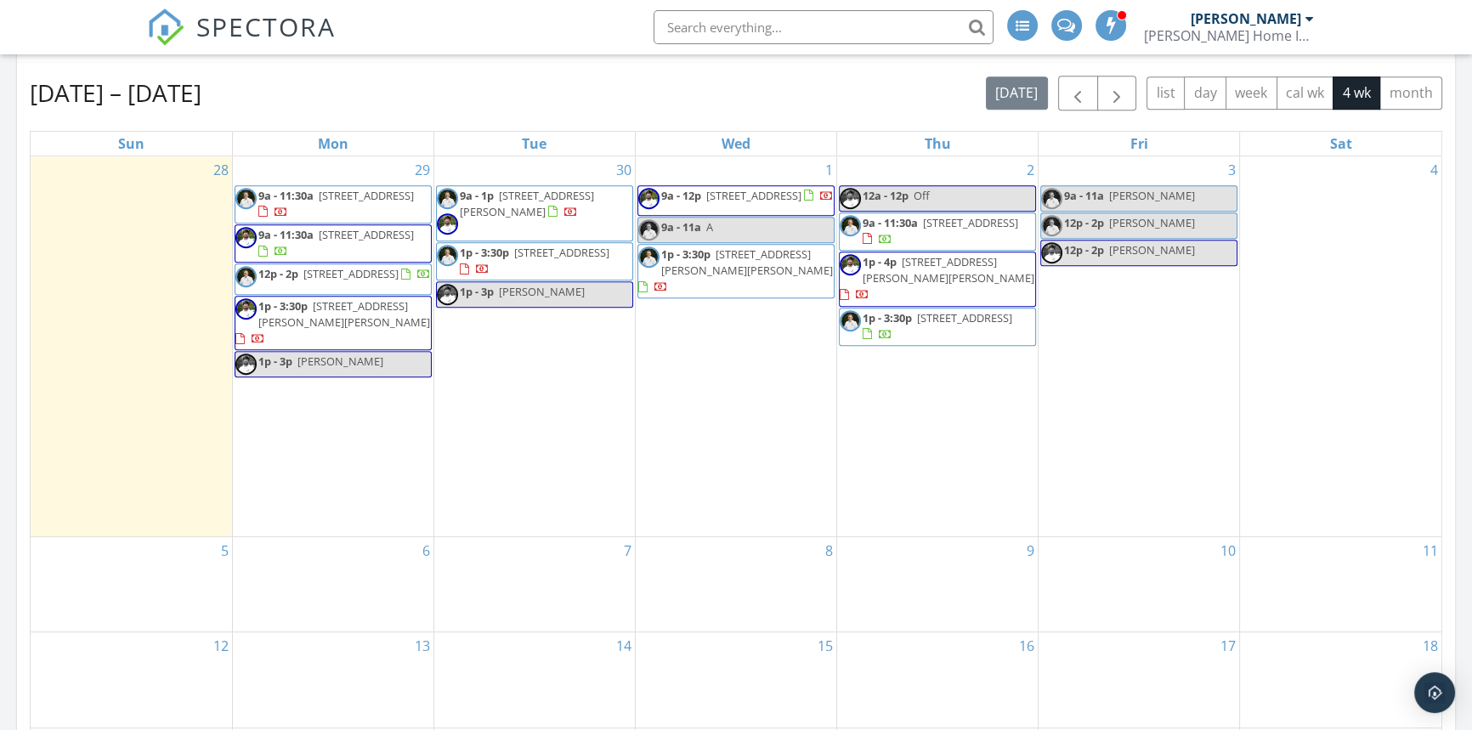
scroll to position [876, 0]
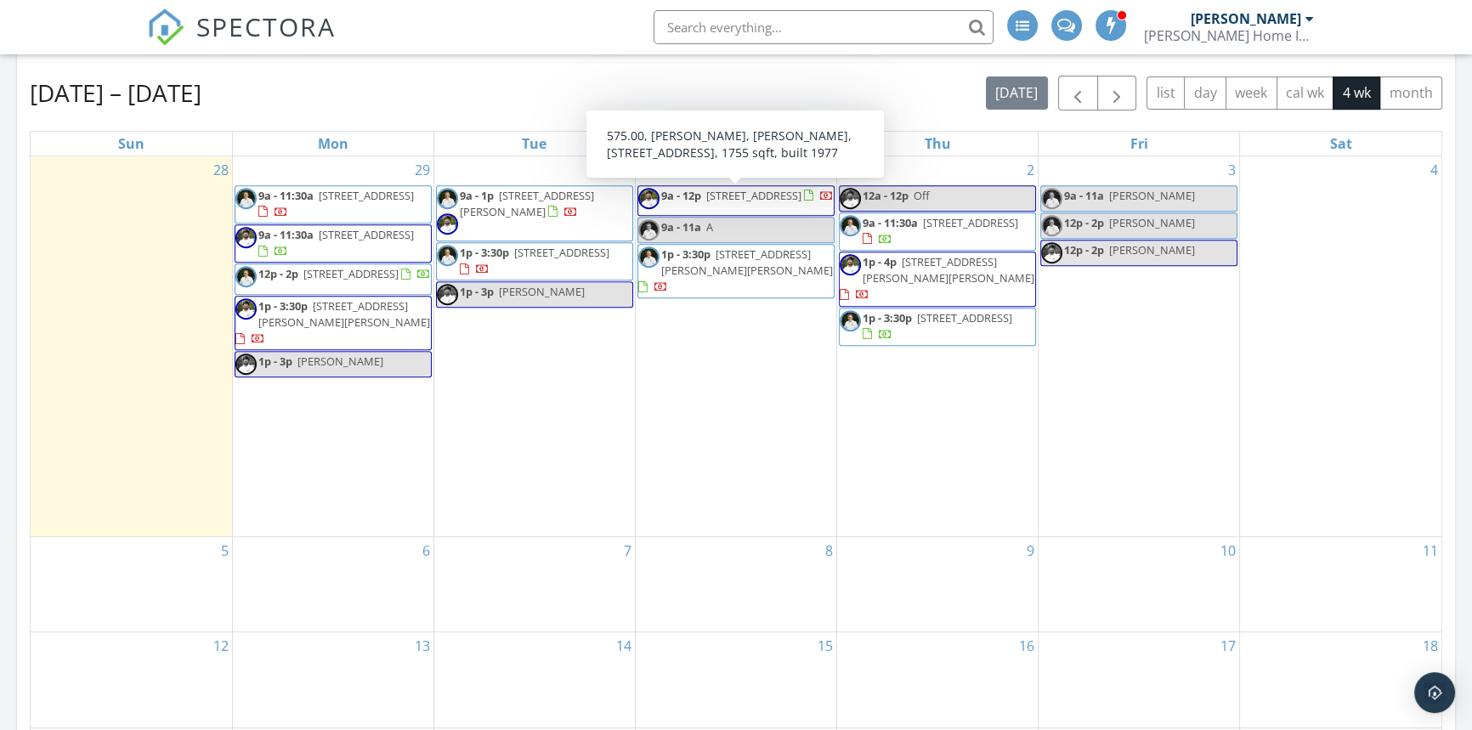
click at [689, 201] on span "9a - 12p" at bounding box center [681, 195] width 40 height 15
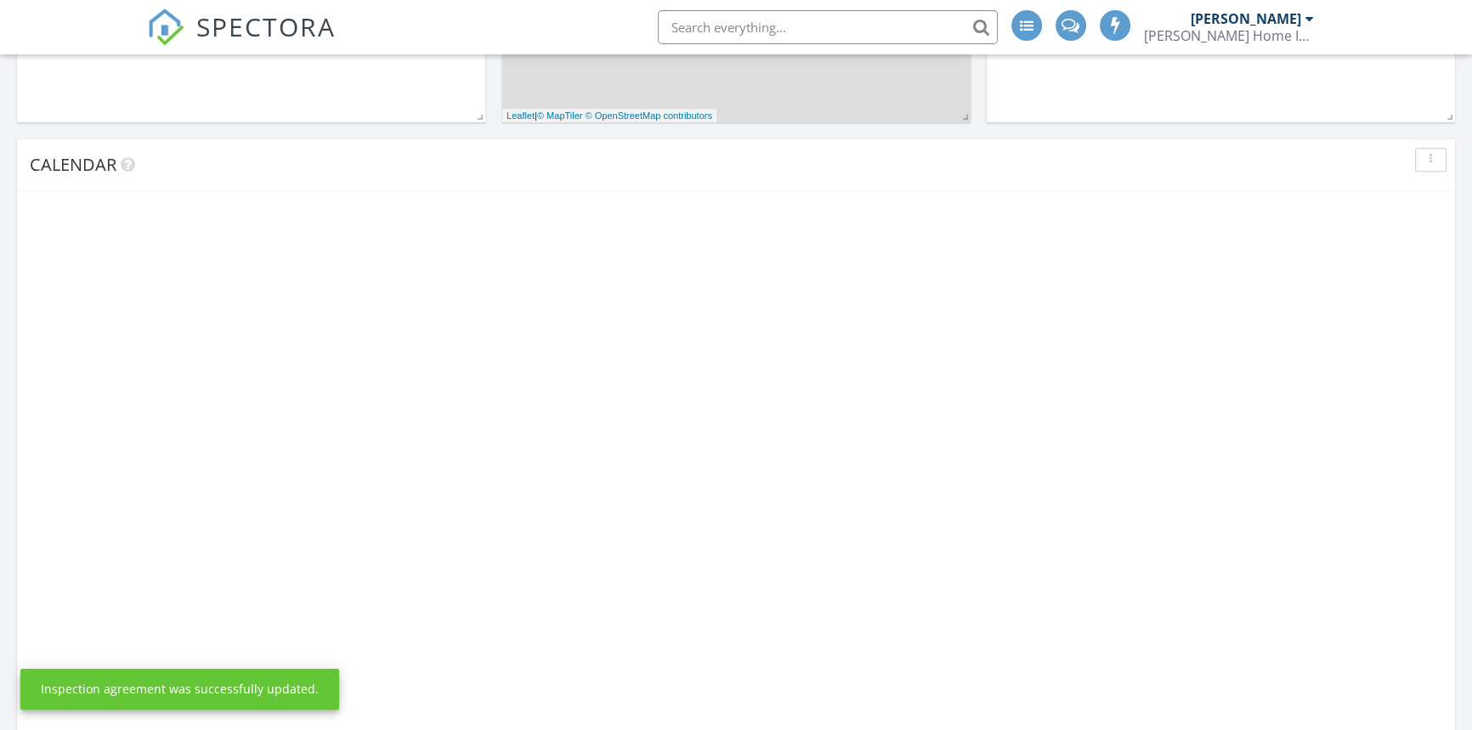
scroll to position [1572, 1496]
